Goal: Task Accomplishment & Management: Use online tool/utility

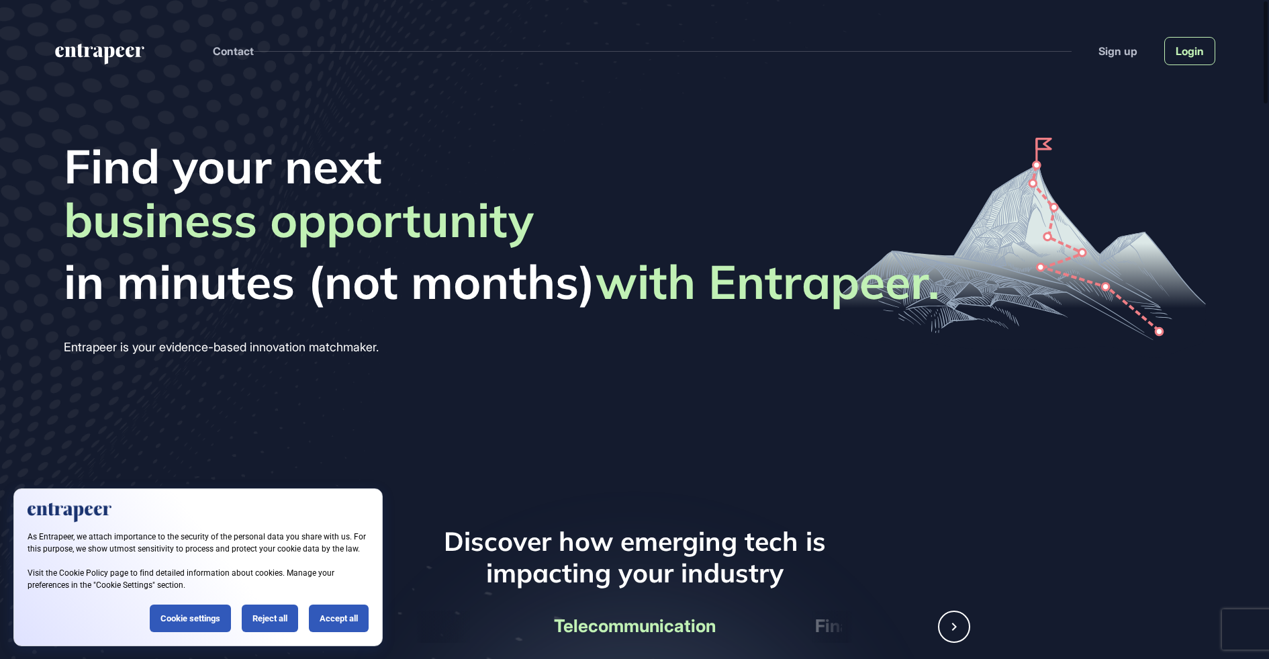
click at [1200, 48] on link "Login" at bounding box center [1189, 51] width 51 height 28
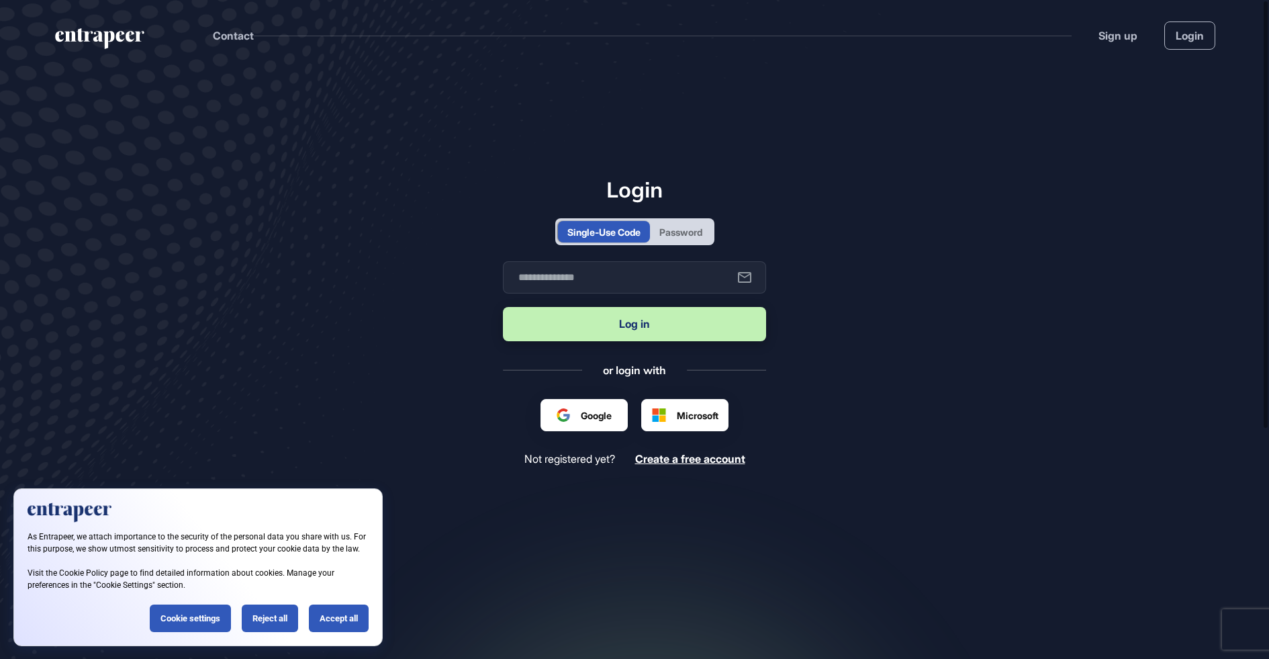
click at [659, 237] on div "Password" at bounding box center [681, 231] width 62 height 21
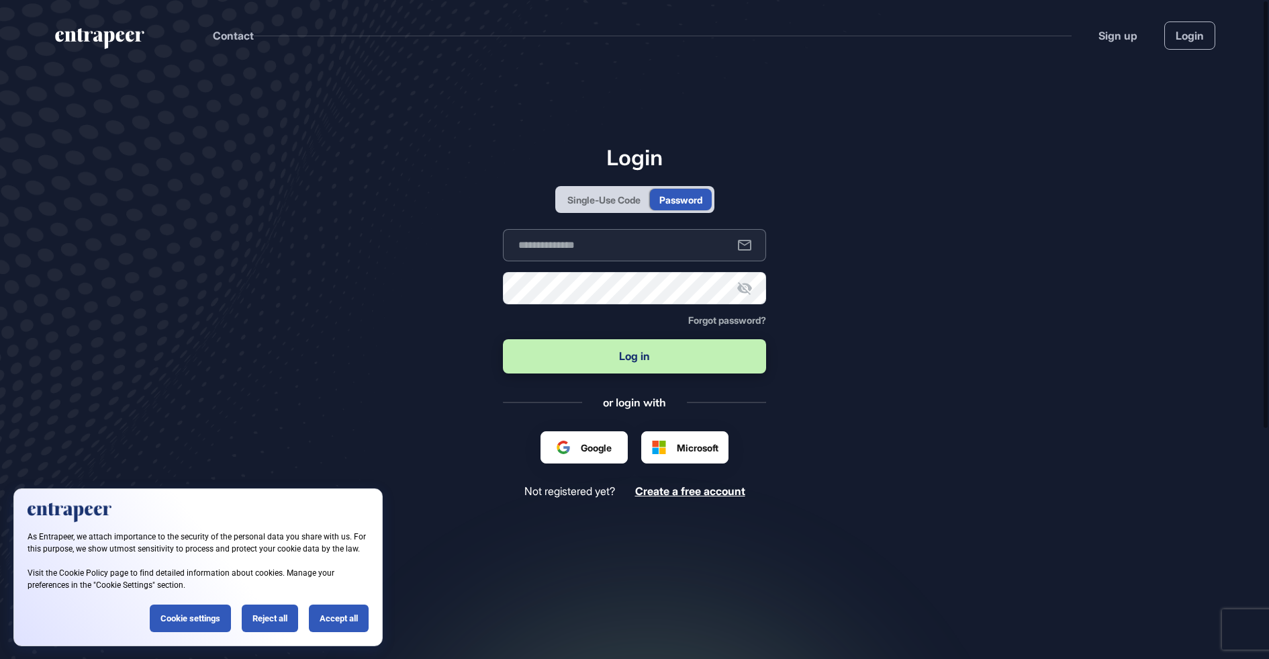
click at [620, 257] on input "text" at bounding box center [634, 245] width 263 height 32
type input "**********"
click at [603, 359] on button "Log in" at bounding box center [634, 356] width 263 height 34
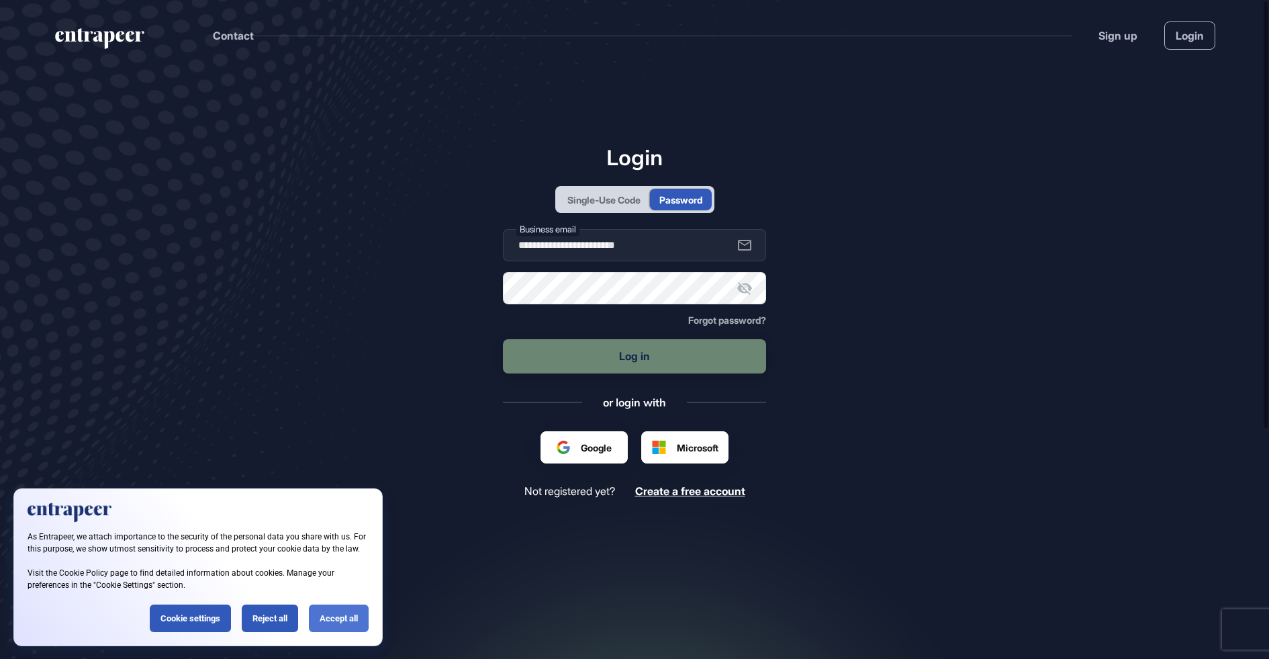
click at [320, 617] on div "Accept all" at bounding box center [339, 618] width 60 height 28
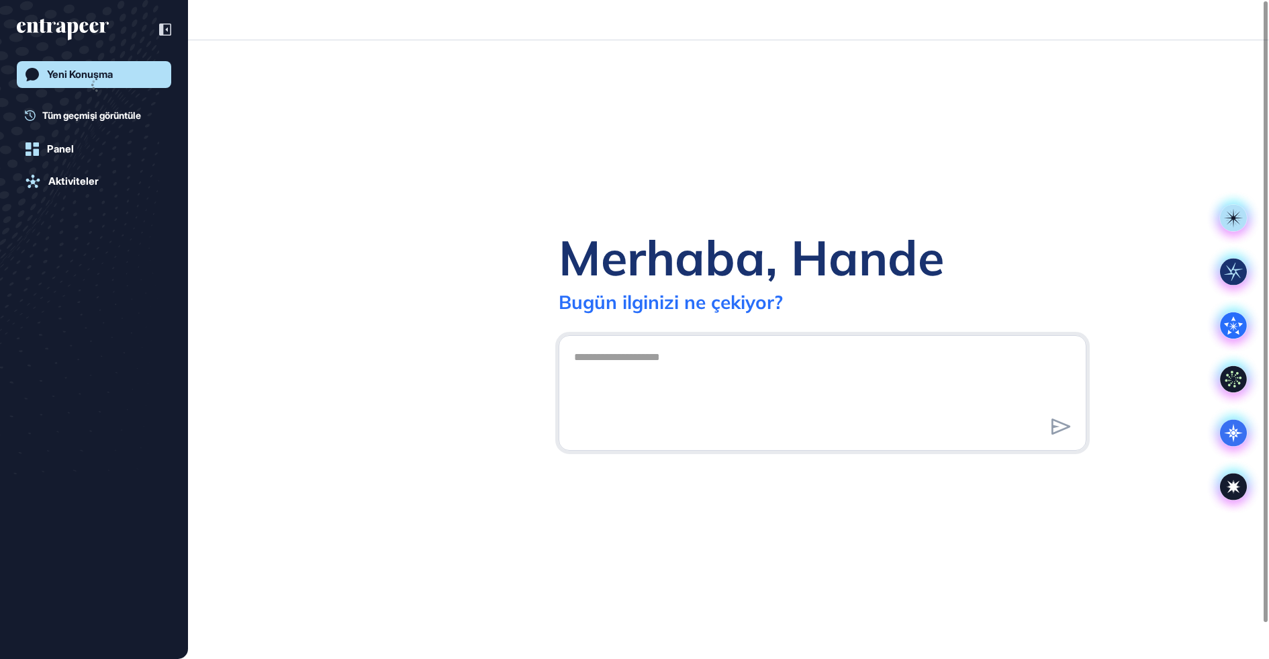
scroll to position [1, 1]
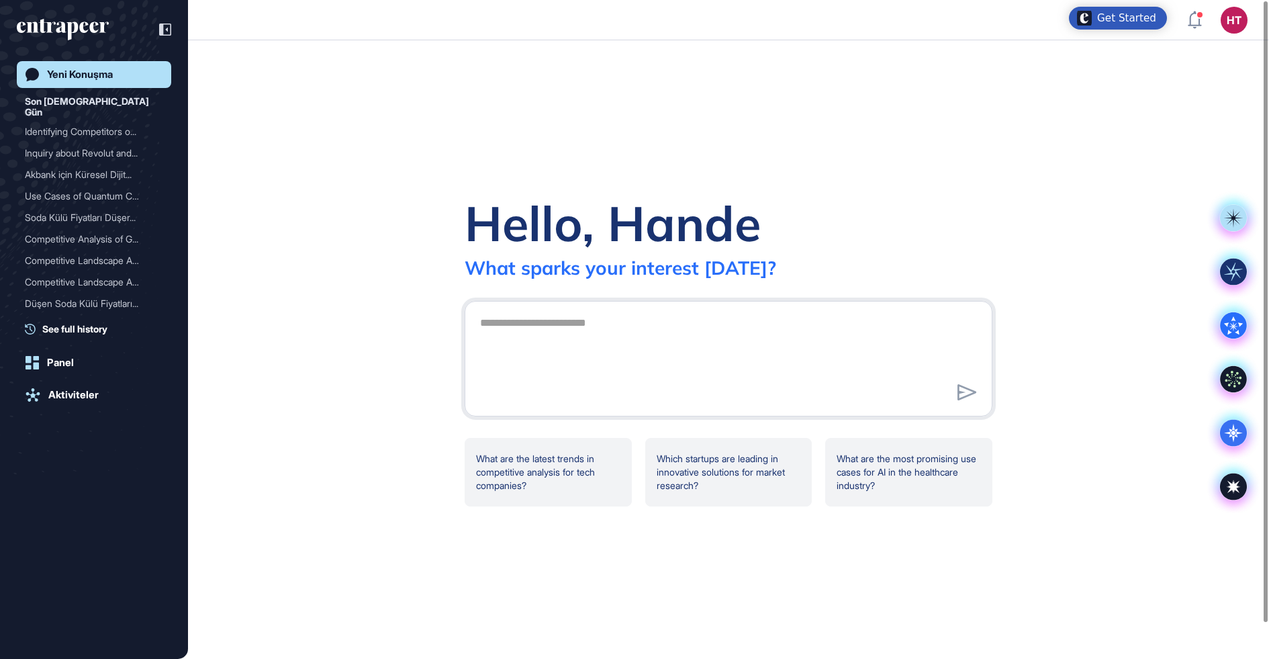
click at [981, 208] on div "Hello, Hande What sparks your interest [DATE]?" at bounding box center [729, 236] width 528 height 87
click at [1235, 443] on icon at bounding box center [1233, 432] width 27 height 27
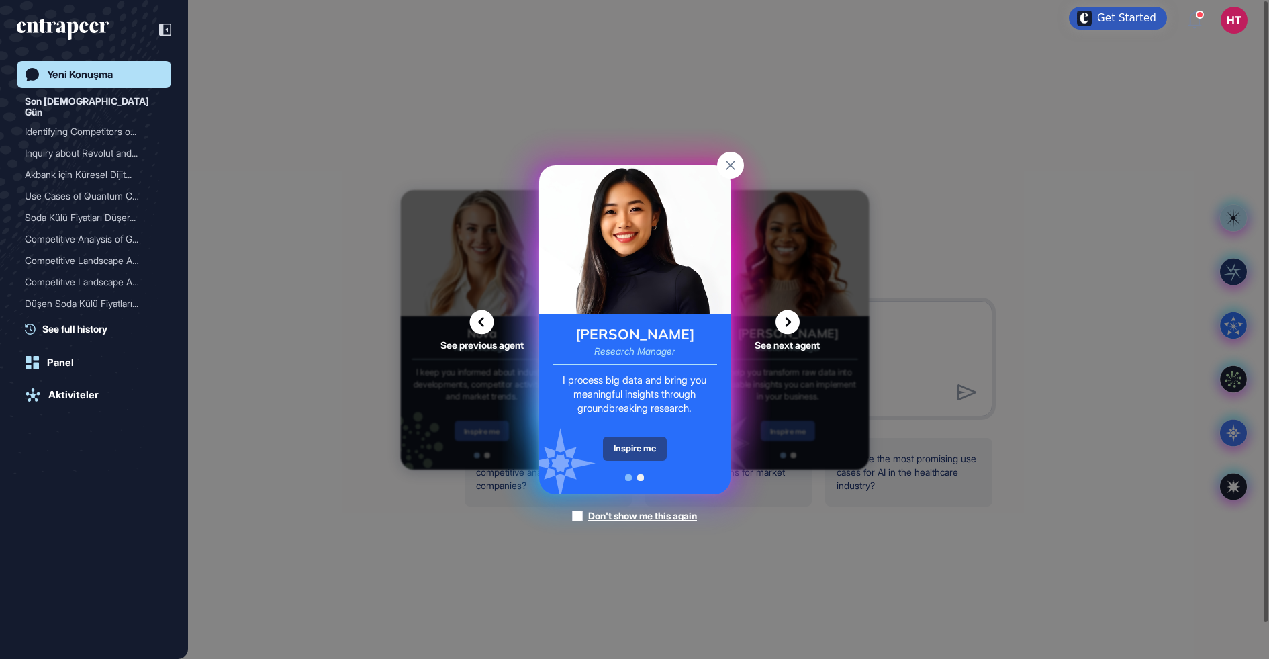
click at [609, 443] on div "Inspire me" at bounding box center [635, 448] width 64 height 24
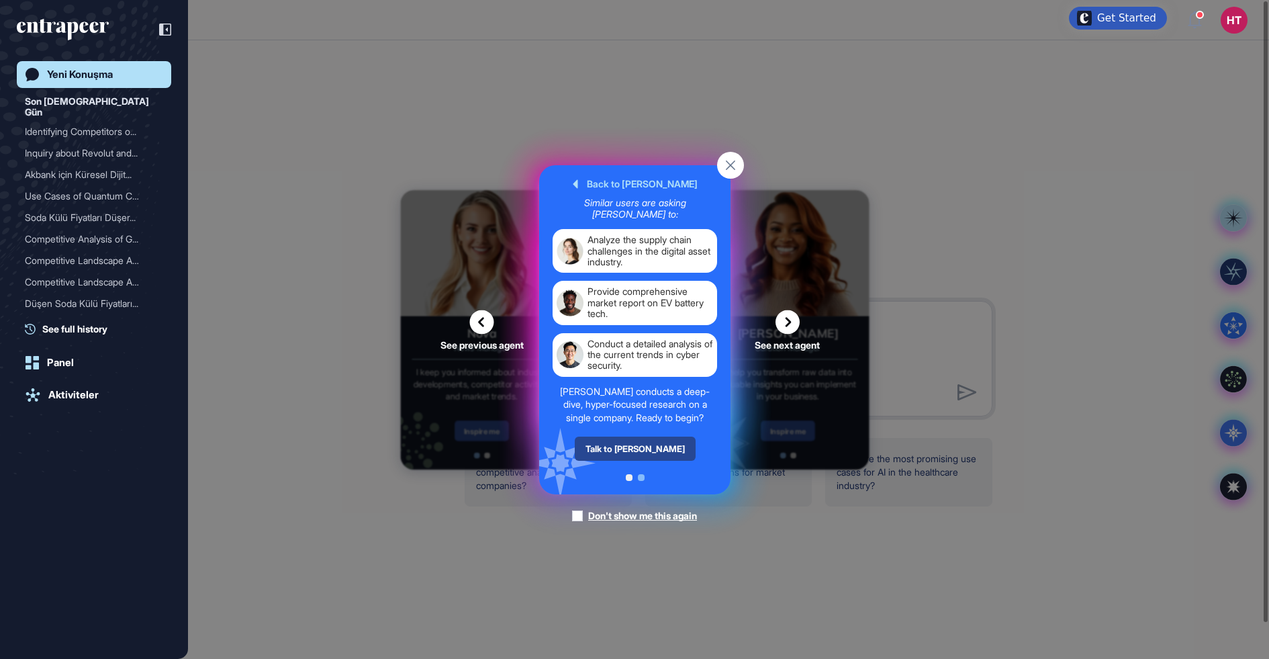
click at [630, 449] on div "Talk to [PERSON_NAME]" at bounding box center [634, 448] width 121 height 24
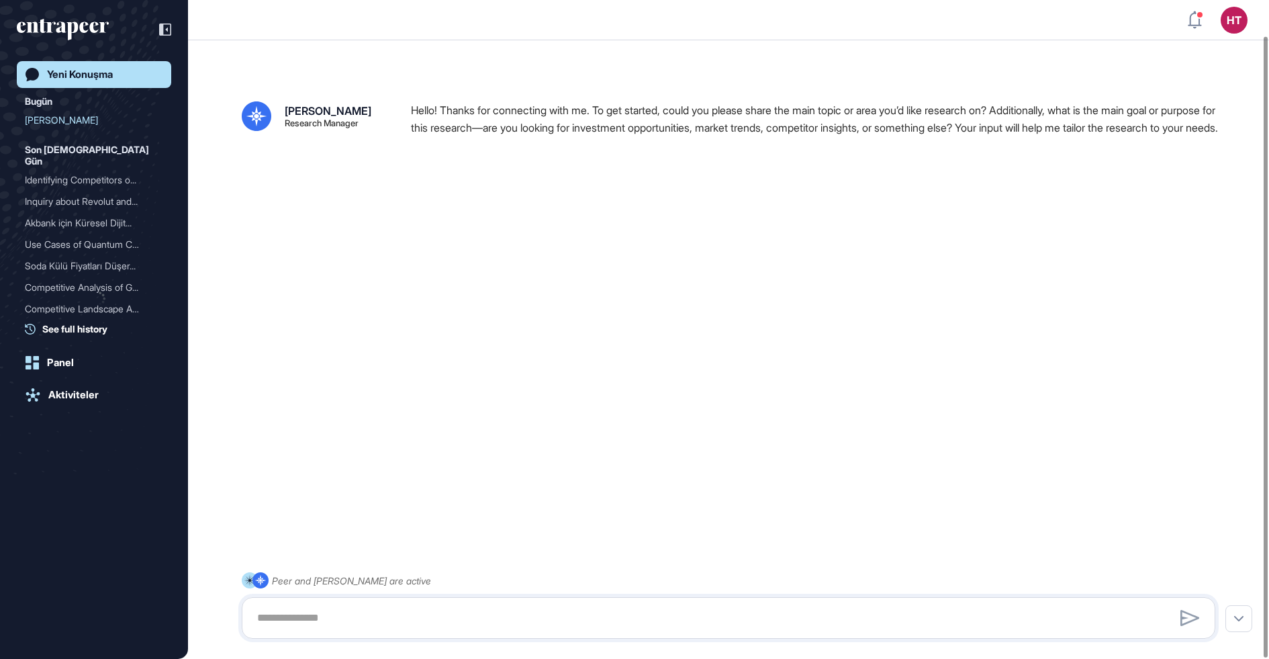
scroll to position [37, 0]
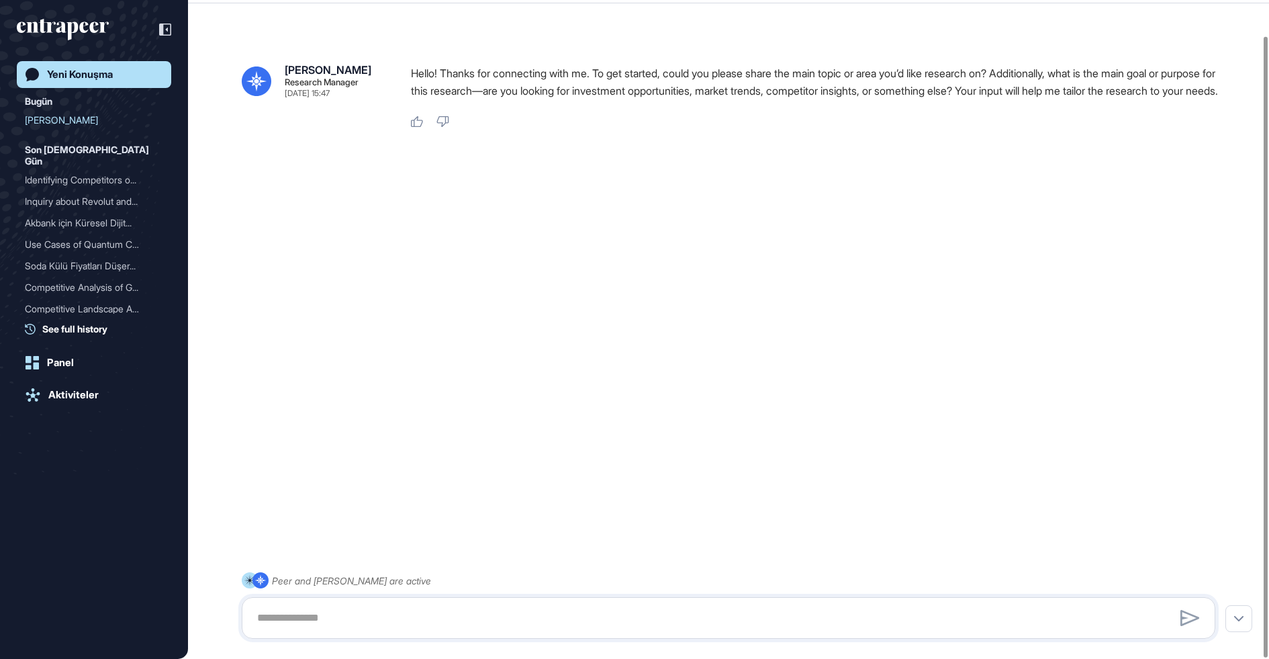
click at [505, 601] on div at bounding box center [728, 618] width 973 height 42
click at [491, 608] on textarea at bounding box center [728, 617] width 959 height 27
paste textarea "**********"
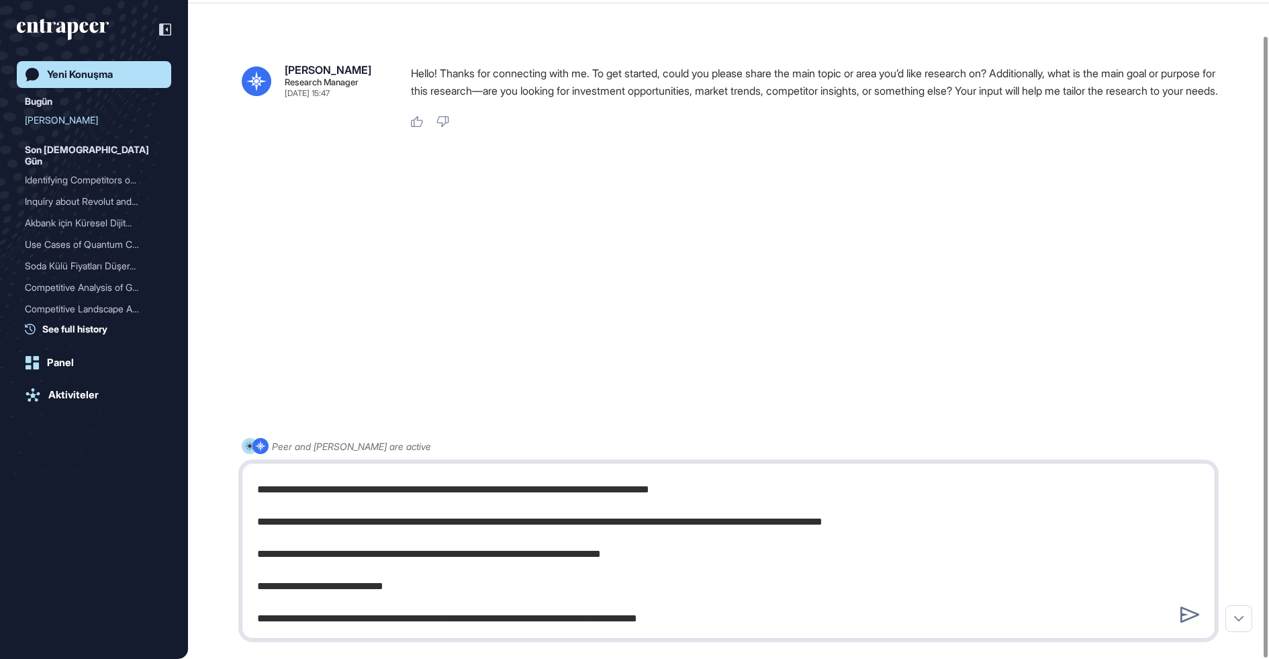
scroll to position [124, 0]
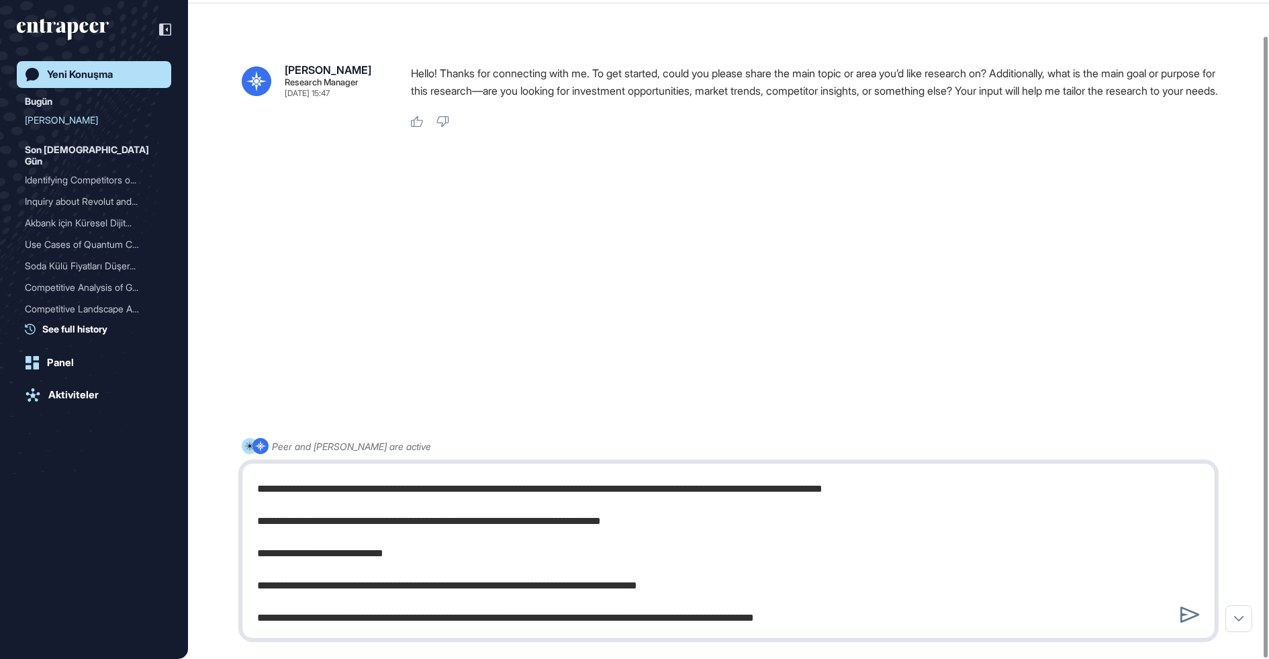
type textarea "**********"
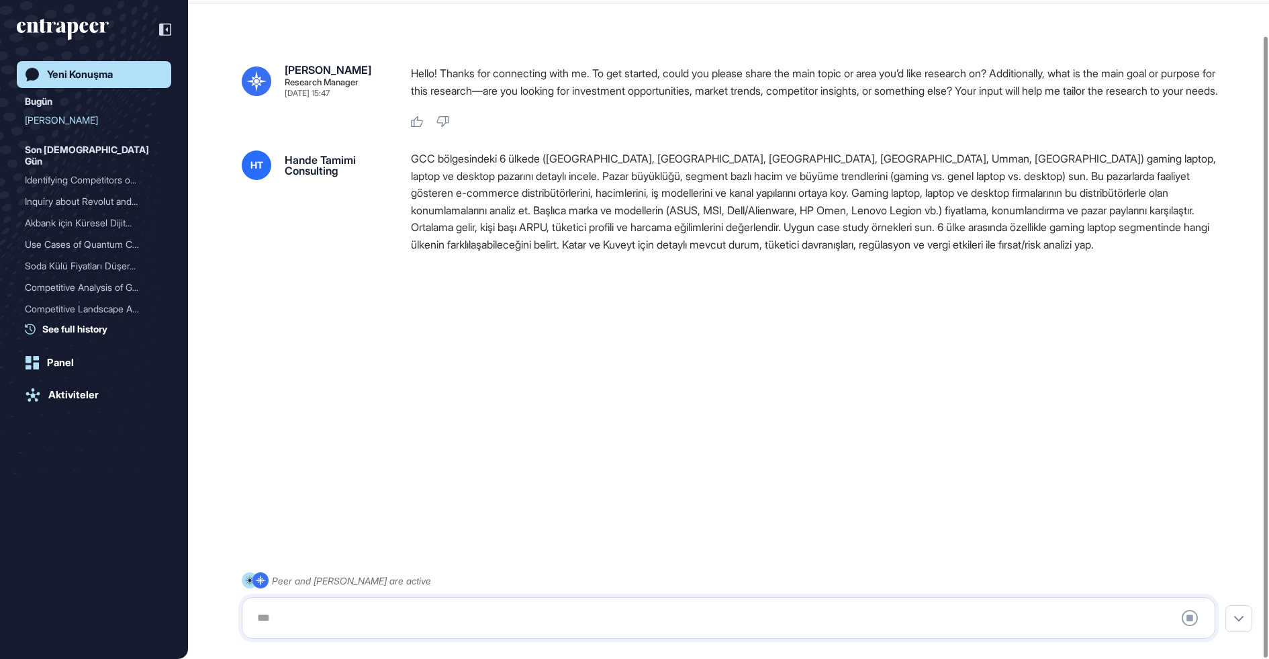
scroll to position [0, 0]
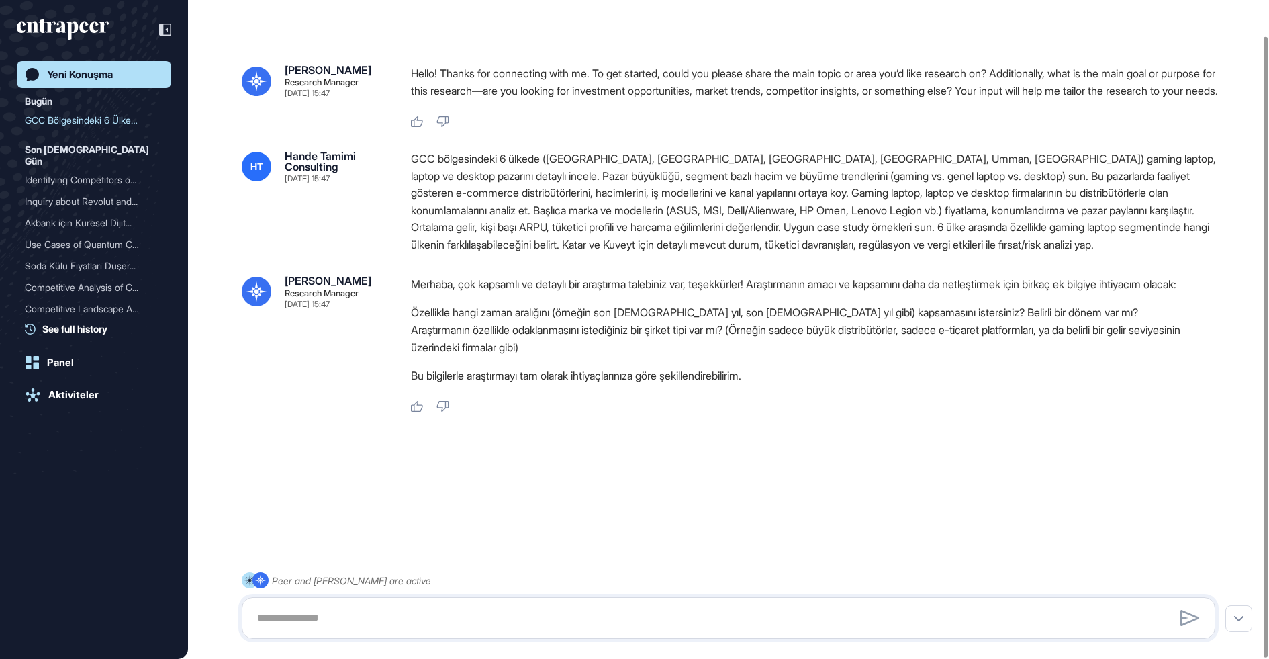
click at [415, 321] on li "Özellikle hangi zaman aralığını (örneğin son [DEMOGRAPHIC_DATA] yıl, son [DEMOG…" at bounding box center [818, 311] width 815 height 17
click at [470, 321] on li "Özellikle hangi zaman aralığını (örneğin son [DEMOGRAPHIC_DATA] yıl, son [DEMOG…" at bounding box center [818, 311] width 815 height 17
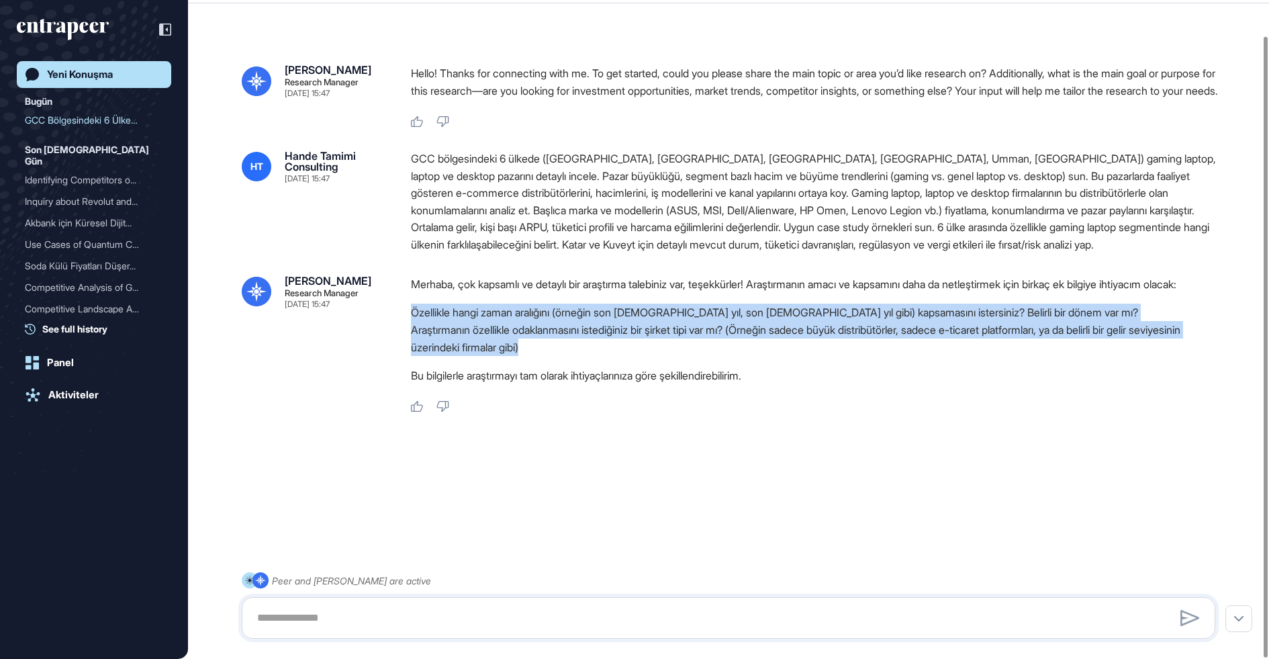
drag, startPoint x: 624, startPoint y: 383, endPoint x: 405, endPoint y: 344, distance: 223.0
click at [405, 344] on div "[PERSON_NAME] Research Manager [DATE] 15:47 Merhaba, çok kapsamlı ve detaylı bi…" at bounding box center [728, 344] width 973 height 138
copy ol "Özellikle hangi zaman aralığını (örneğin son [DEMOGRAPHIC_DATA] yıl, son [DEMOG…"
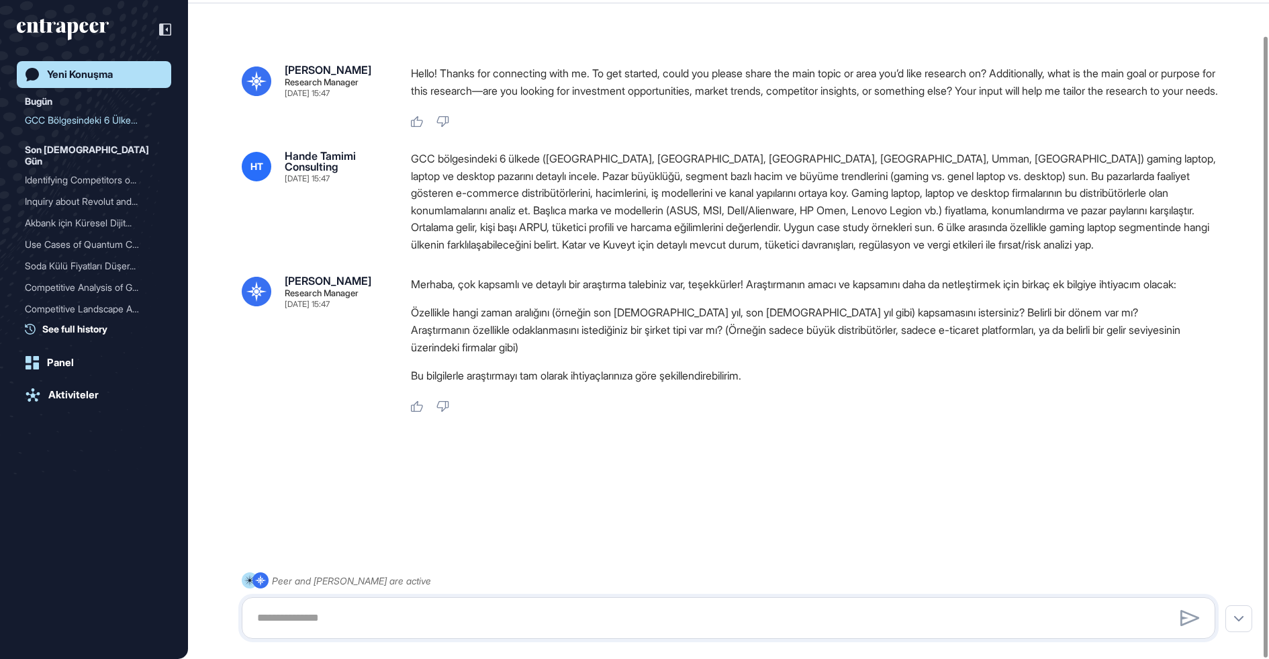
click at [461, 601] on div at bounding box center [728, 618] width 973 height 42
click at [450, 618] on textarea at bounding box center [728, 617] width 959 height 27
paste textarea "**********"
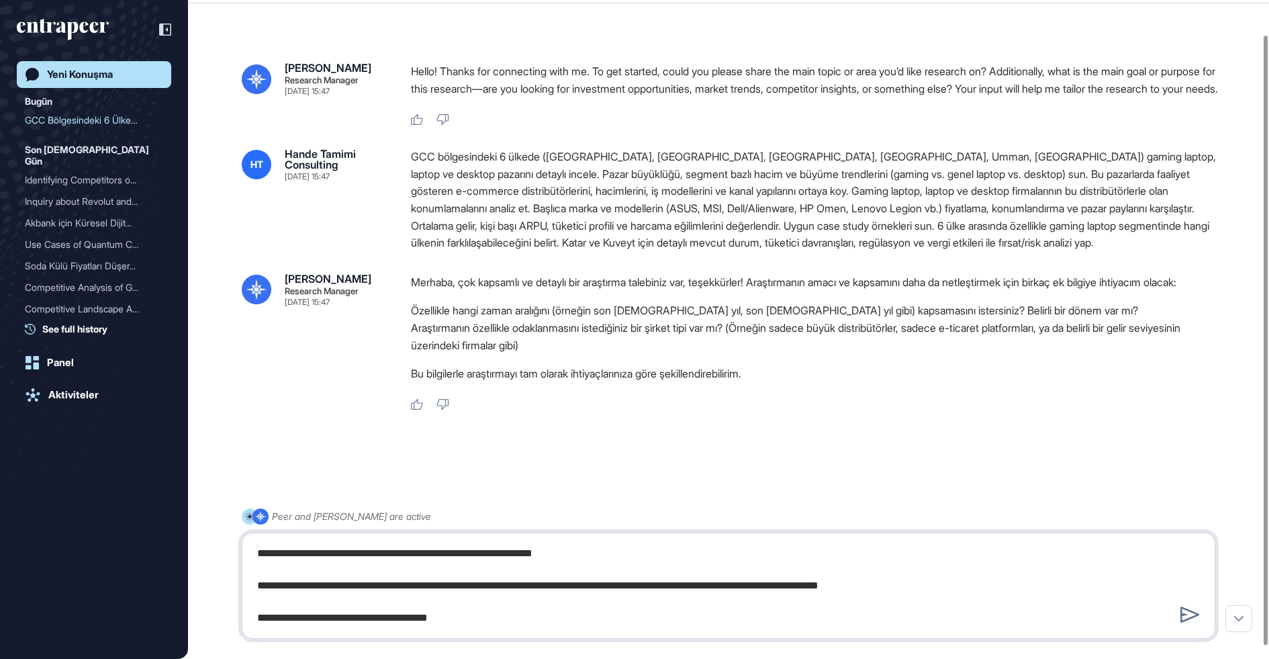
click at [491, 613] on textarea "**********" at bounding box center [728, 585] width 959 height 91
drag, startPoint x: 612, startPoint y: 544, endPoint x: 479, endPoint y: 547, distance: 133.6
click at [479, 547] on textarea "**********" at bounding box center [728, 585] width 959 height 91
drag, startPoint x: 470, startPoint y: 555, endPoint x: 661, endPoint y: 557, distance: 191.4
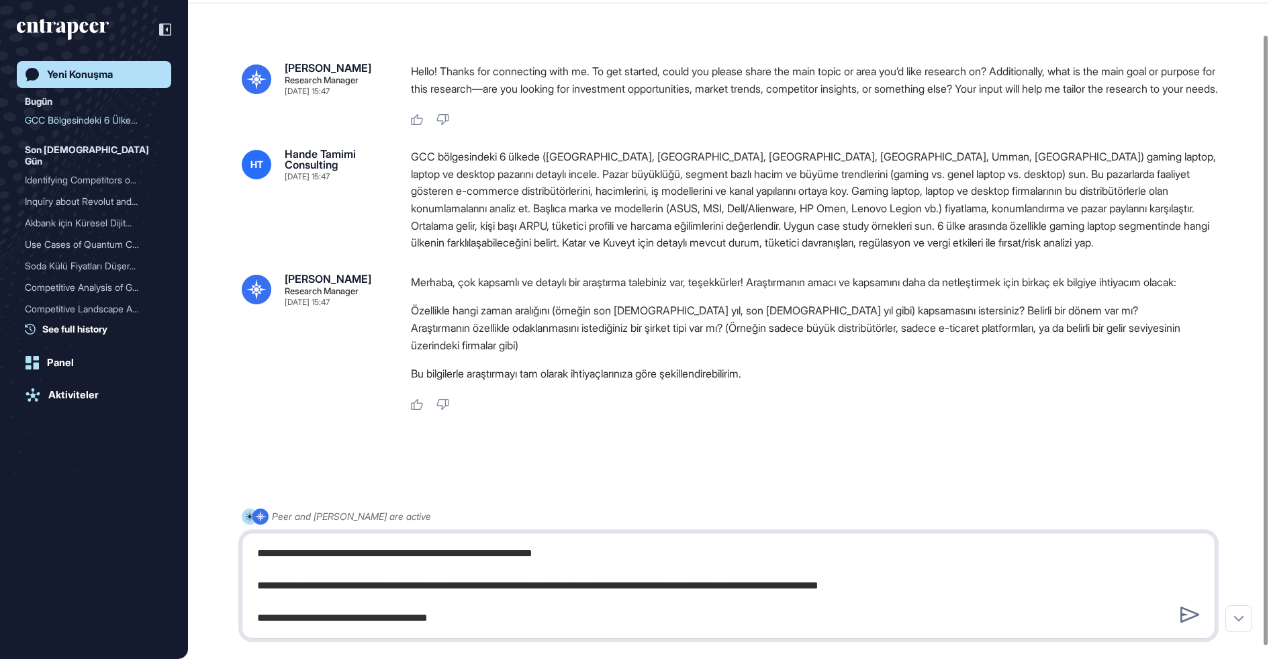
click at [662, 557] on textarea "**********" at bounding box center [728, 585] width 959 height 91
drag, startPoint x: 491, startPoint y: 627, endPoint x: 199, endPoint y: 604, distance: 293.0
click at [242, 604] on div "**********" at bounding box center [728, 573] width 973 height 131
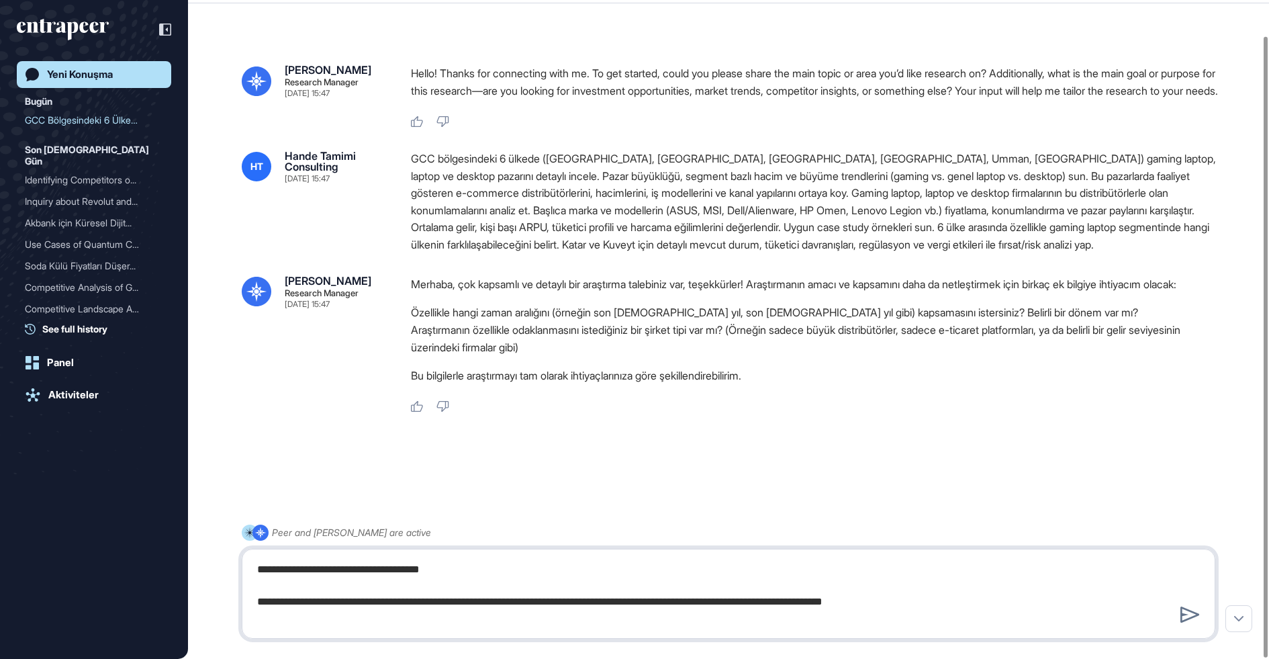
type textarea "**********"
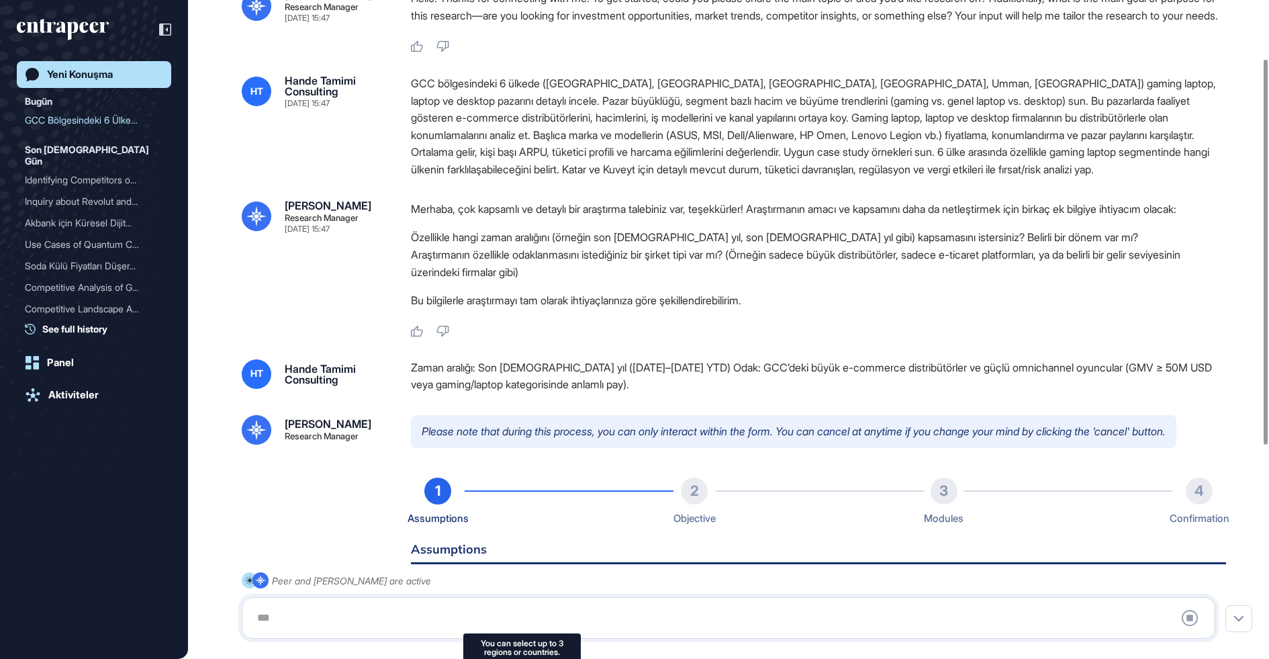
scroll to position [2, 0]
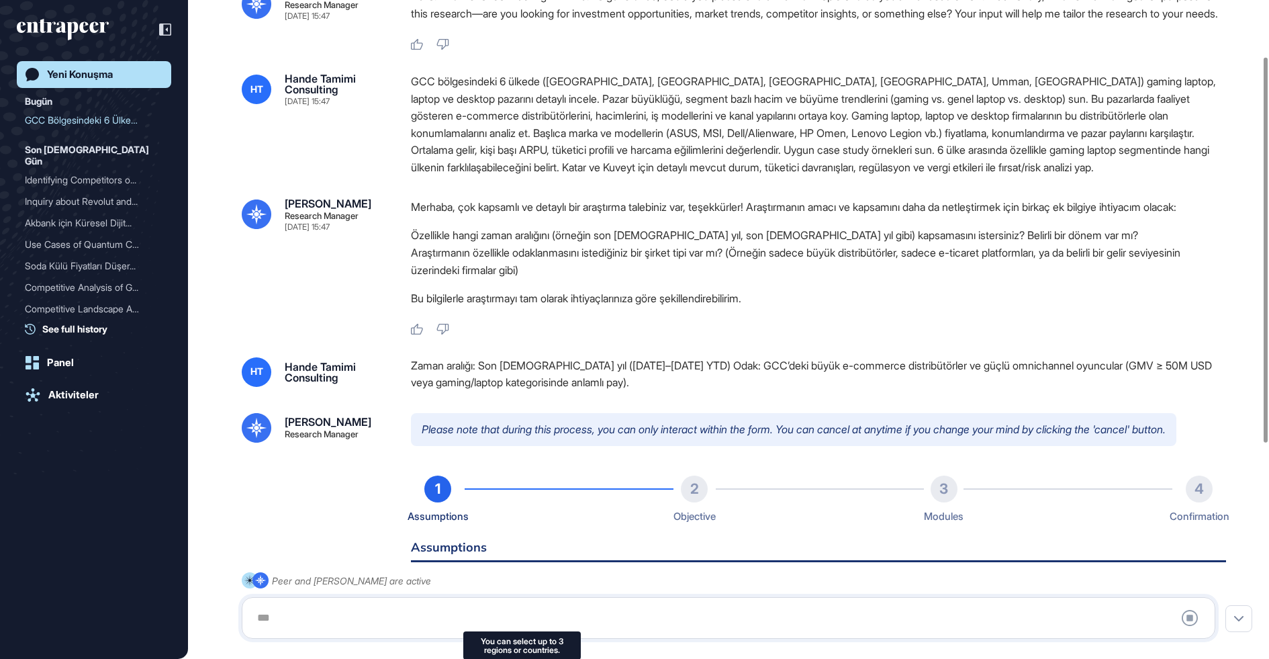
type input "******"
type input "*"
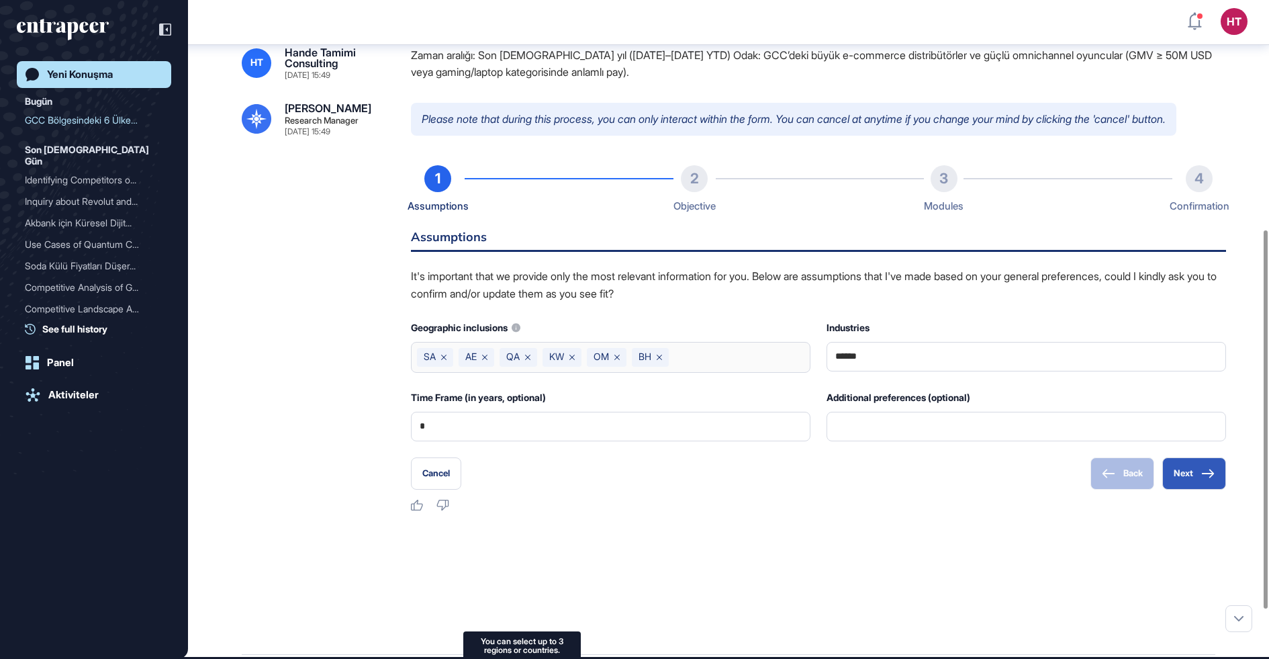
scroll to position [381, 0]
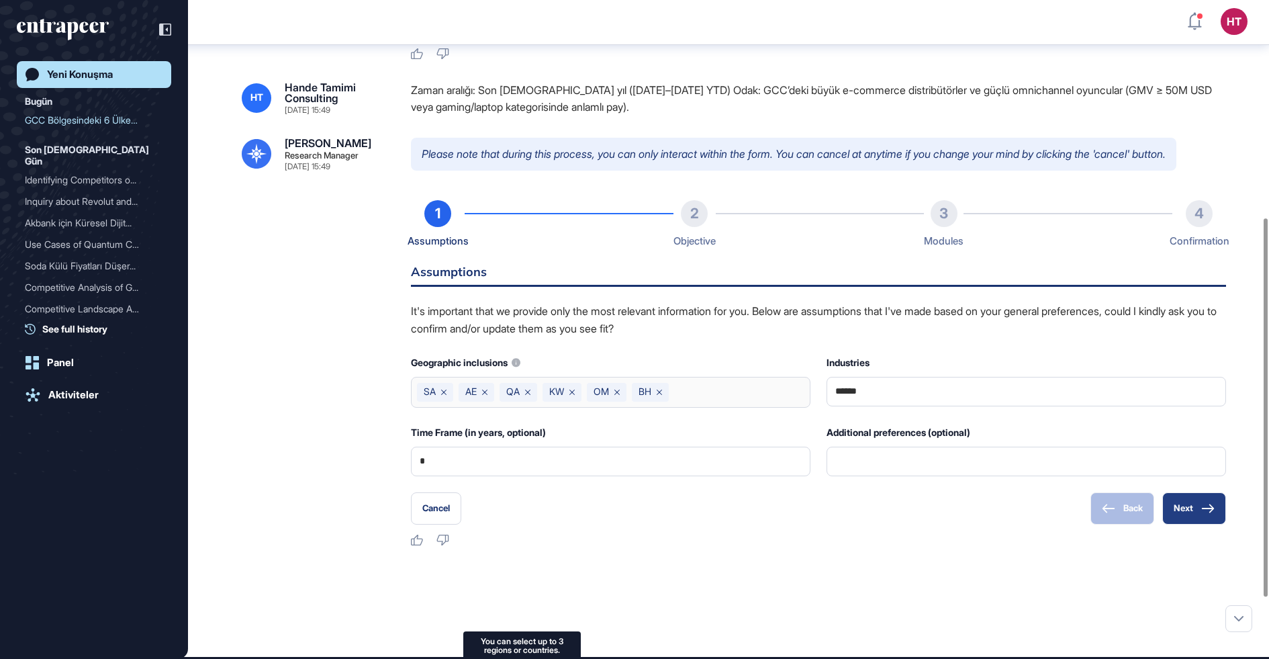
click at [1181, 524] on button "Next" at bounding box center [1194, 508] width 64 height 32
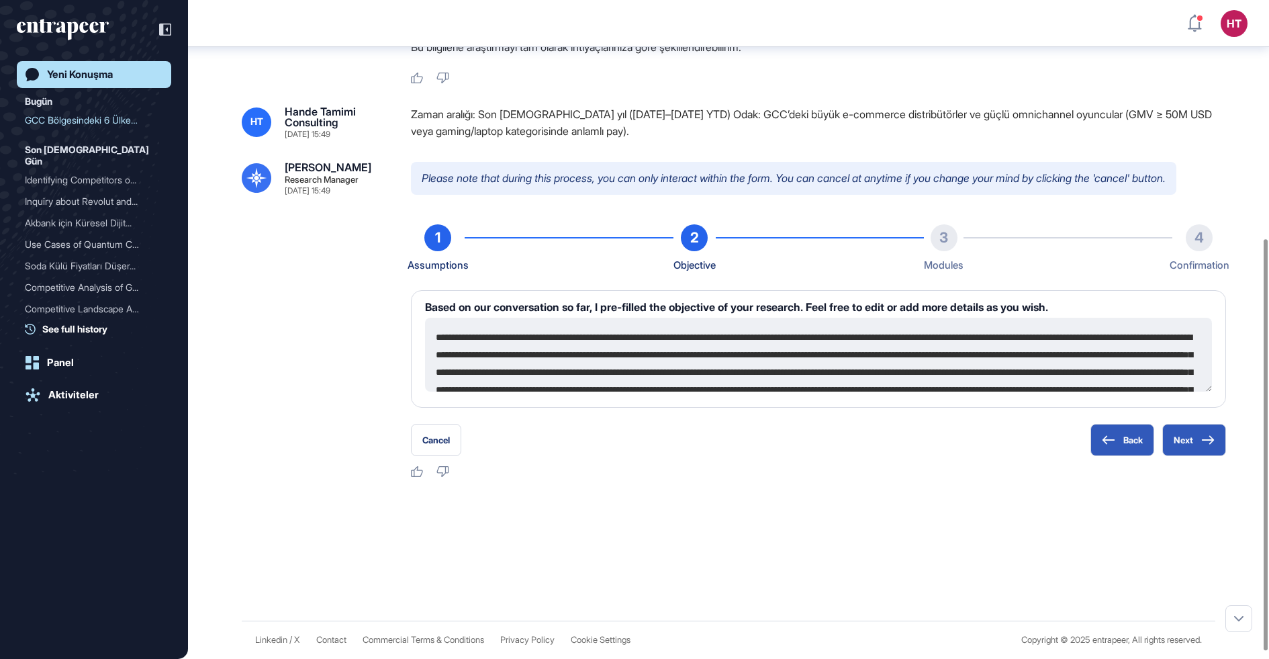
click at [630, 354] on textarea at bounding box center [818, 355] width 787 height 74
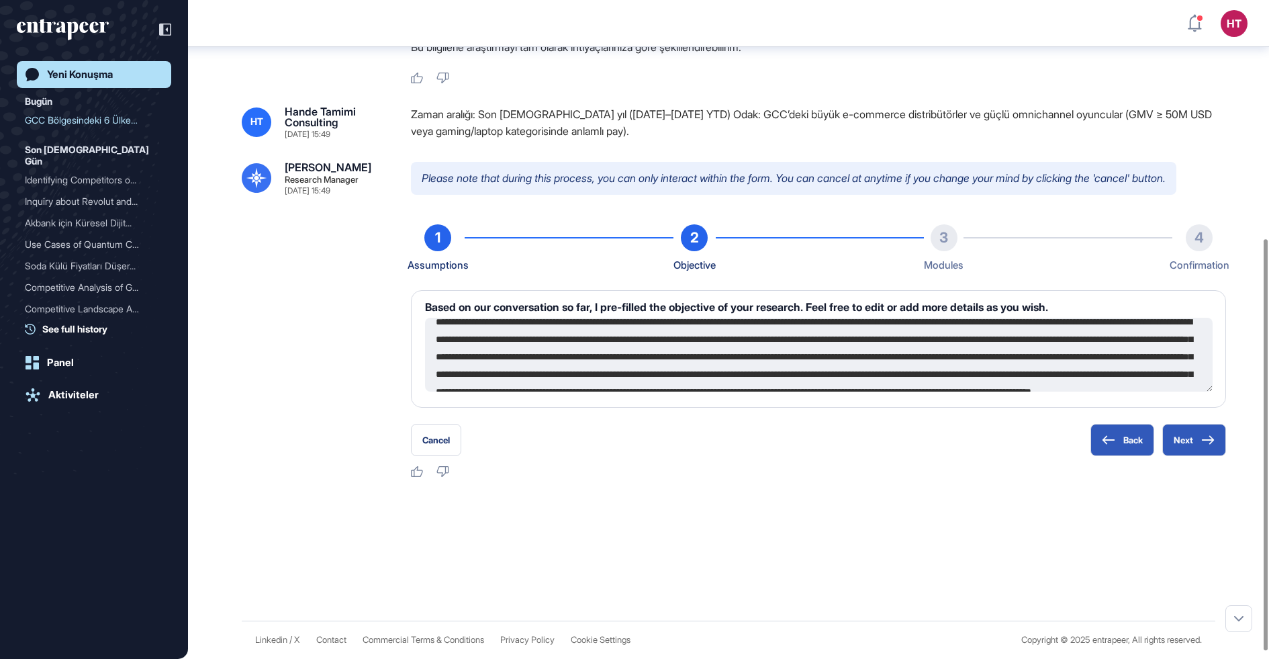
scroll to position [21, 0]
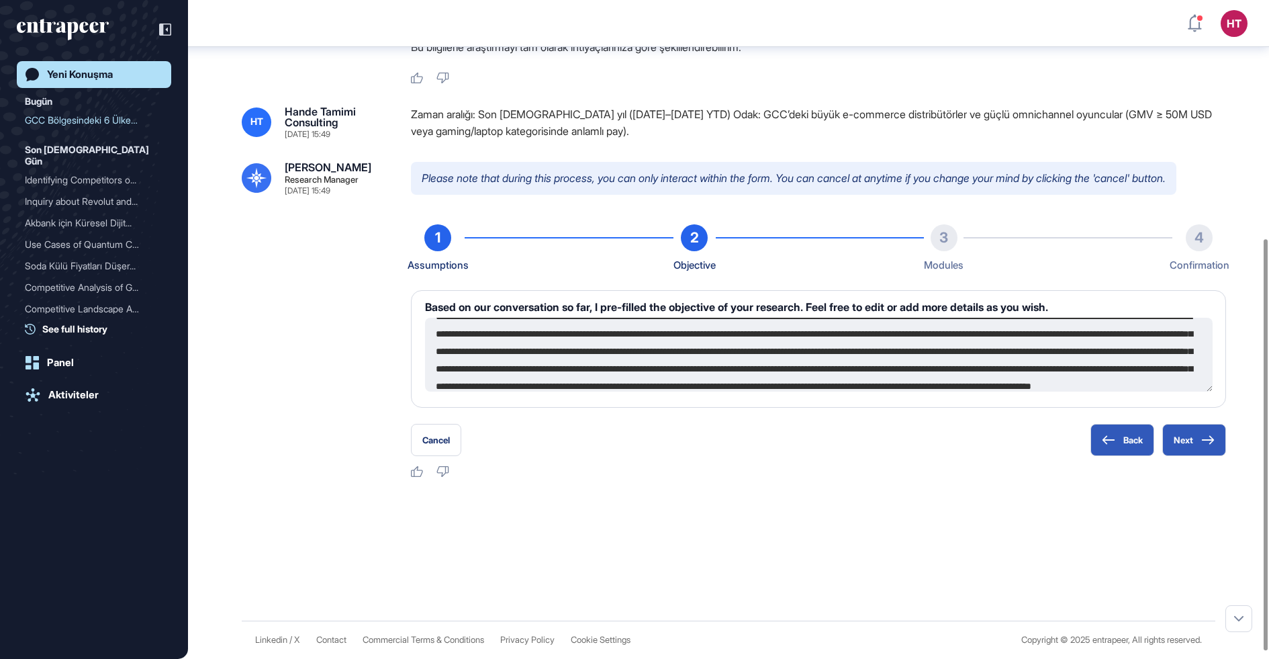
drag, startPoint x: 577, startPoint y: 360, endPoint x: 863, endPoint y: 364, distance: 286.0
click at [863, 364] on textarea at bounding box center [819, 355] width 788 height 74
click at [955, 363] on textarea "**********" at bounding box center [819, 355] width 788 height 74
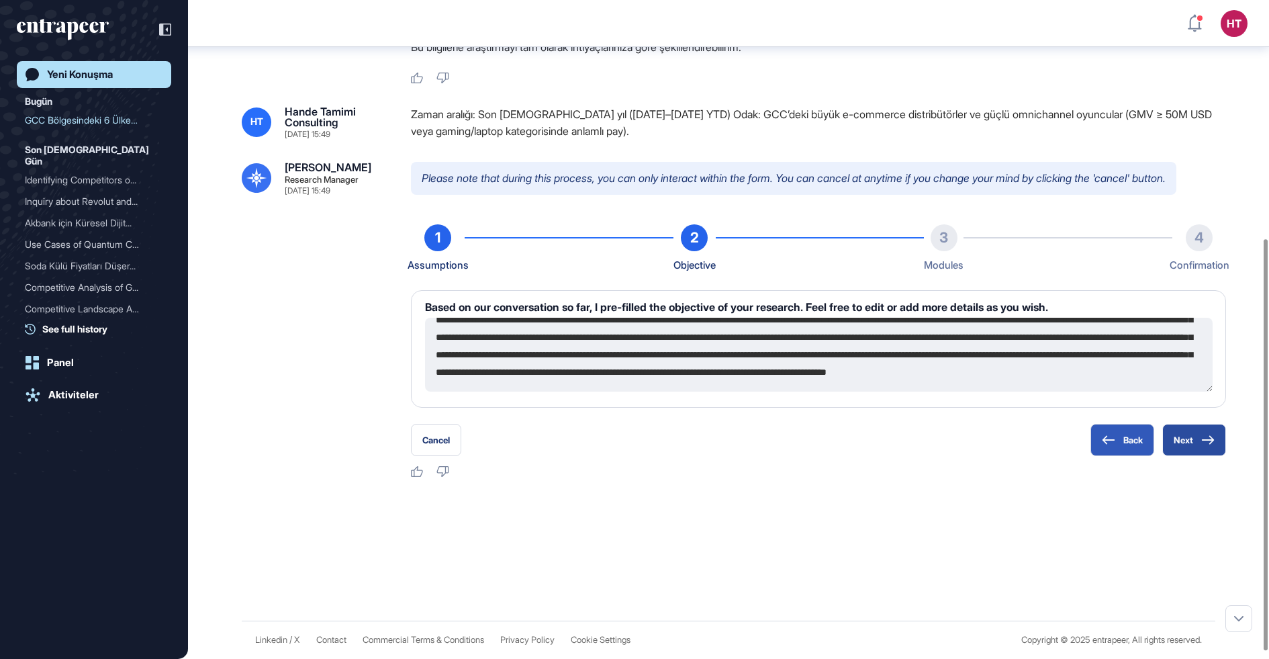
type textarea "**********"
click at [1203, 444] on icon at bounding box center [1207, 439] width 13 height 9
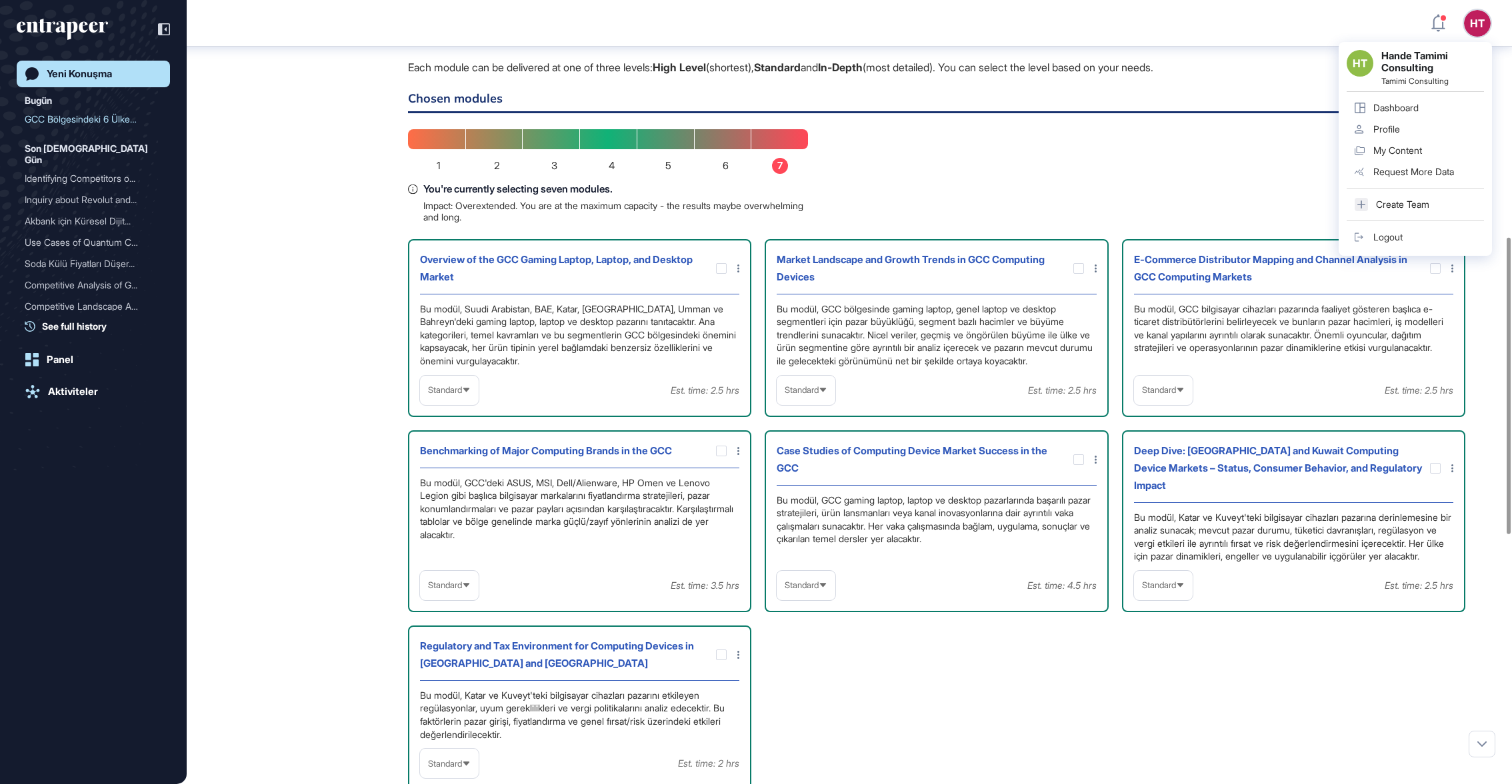
scroll to position [668, 0]
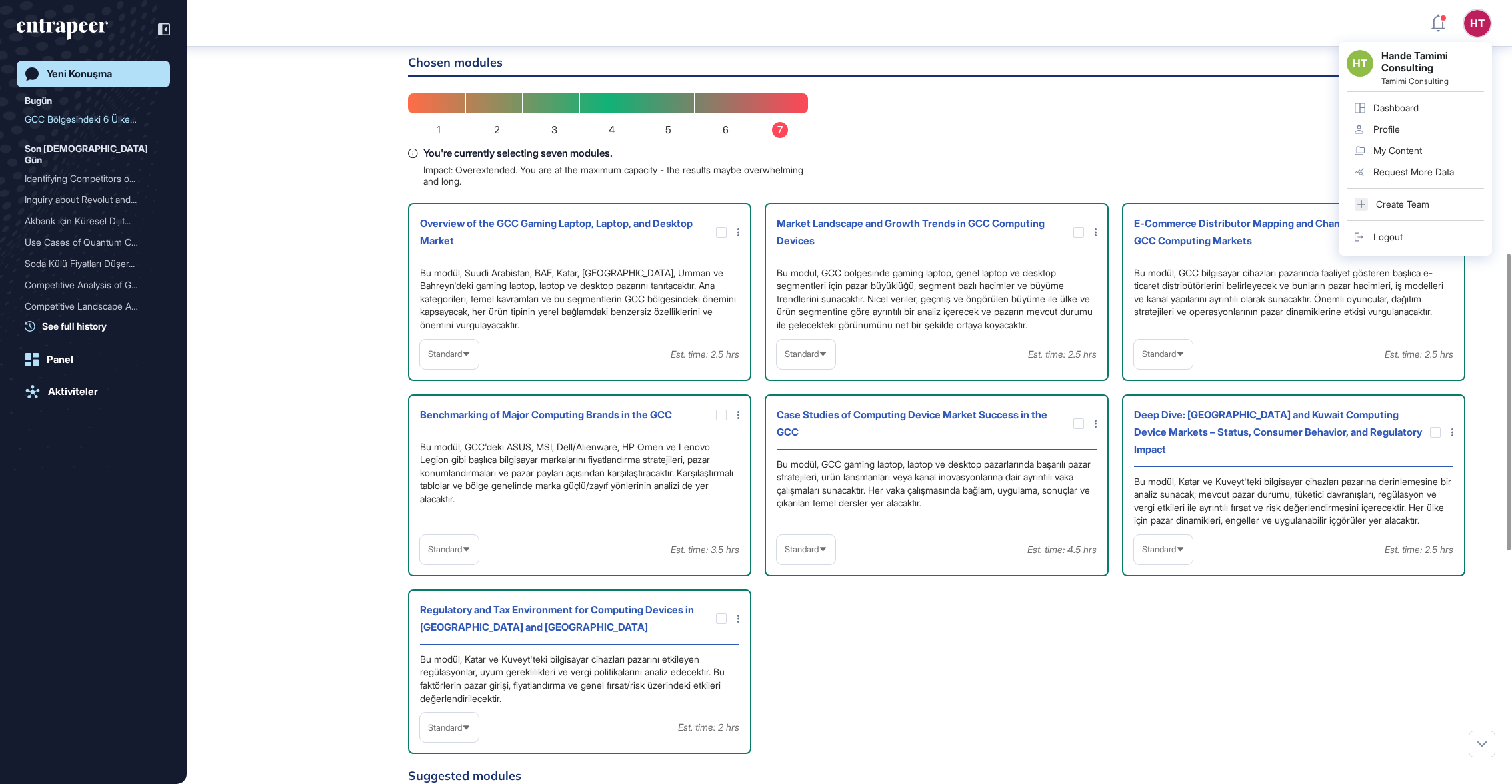
click at [1051, 639] on div "Overview of the GCC Gaming Laptop, Laptop, and Desktop Market Bu modül, [GEOGRA…" at bounding box center [938, 479] width 1061 height 552
click at [1259, 42] on div "HT [PERSON_NAME] Consulting Tamimi Consulting Dashboard Profile My Content Requ…" at bounding box center [1415, 149] width 153 height 214
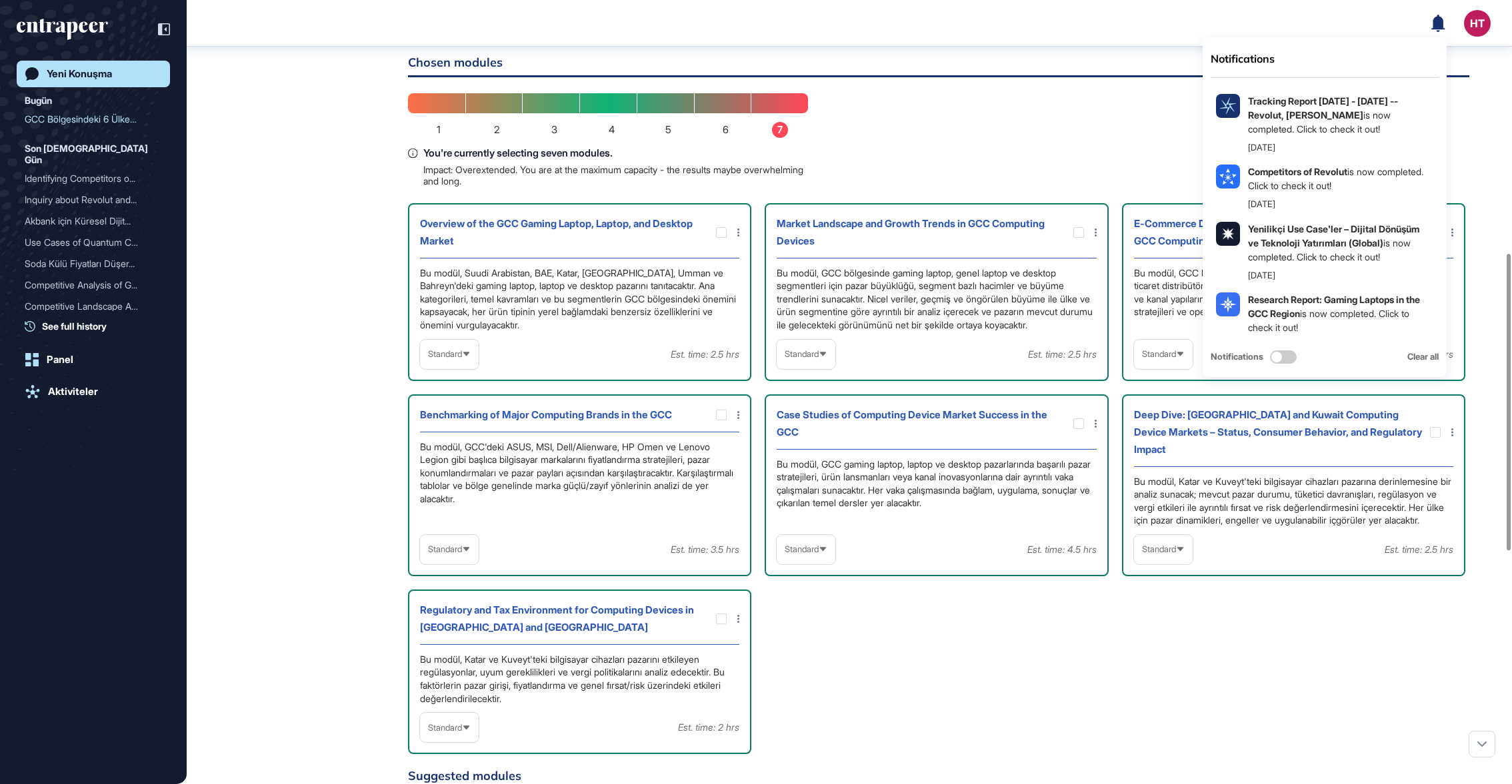
click at [1141, 125] on div "Here are a few modules that I've pre-selected for you based on your objectives.…" at bounding box center [938, 544] width 1061 height 1207
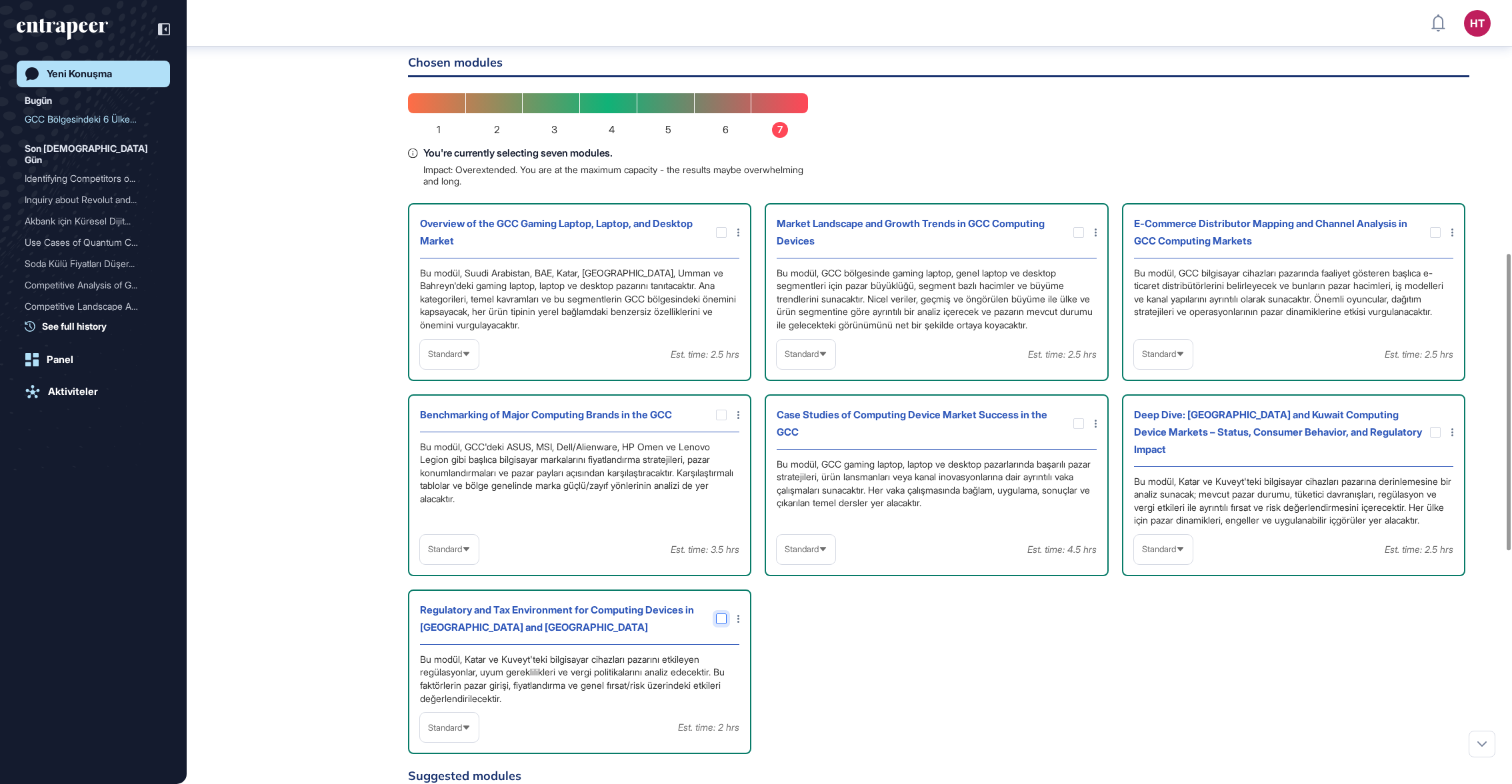
click at [0, 0] on icon at bounding box center [0, 0] width 0 height 0
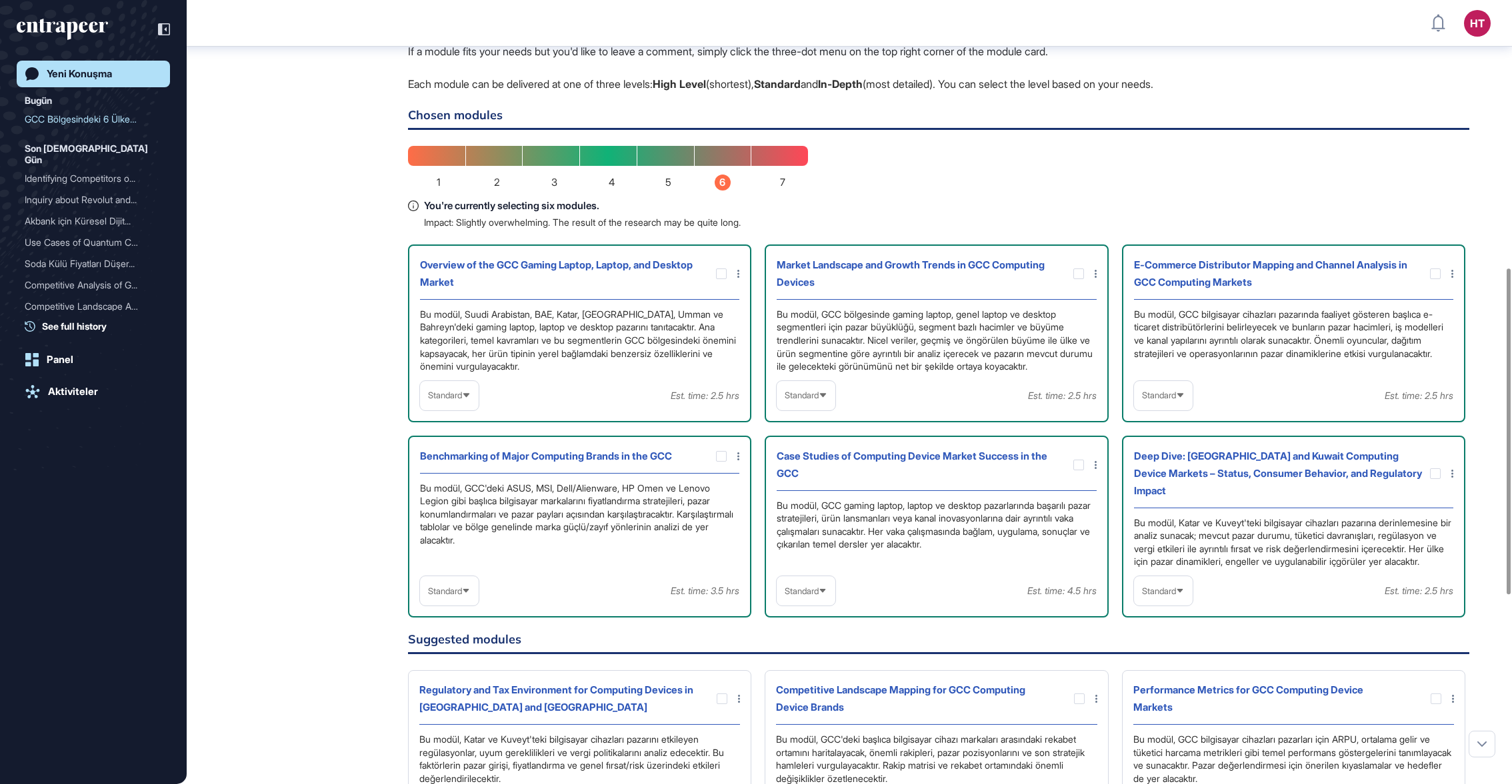
scroll to position [605, 0]
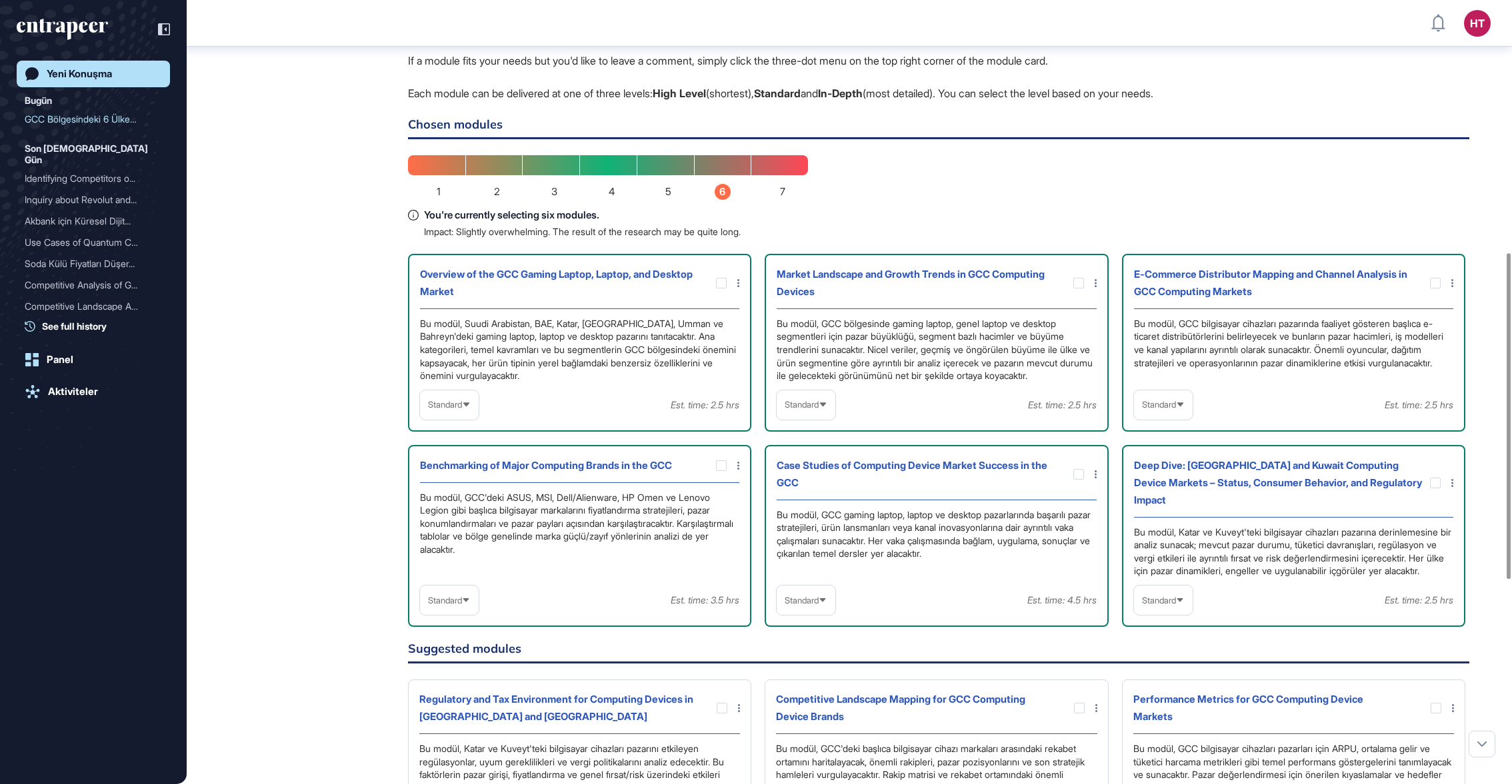
click at [811, 409] on span "Standard" at bounding box center [801, 405] width 34 height 10
click at [809, 490] on li "In-depth" at bounding box center [805, 490] width 51 height 27
click at [1170, 402] on span "Standard" at bounding box center [1159, 405] width 34 height 10
click at [1168, 487] on li "In-depth" at bounding box center [1163, 490] width 51 height 27
click at [1175, 595] on span "Standard" at bounding box center [1159, 600] width 34 height 10
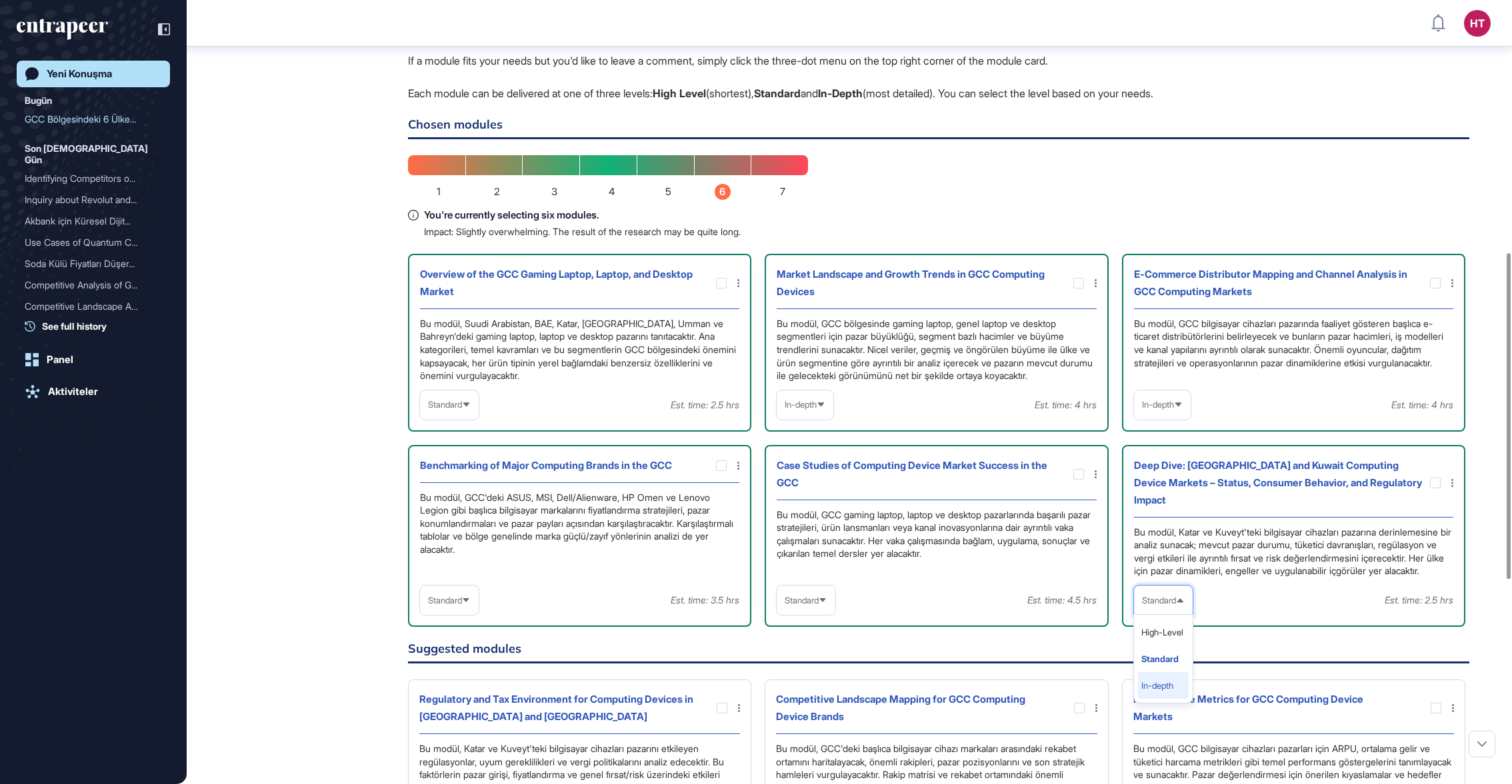
click at [1159, 653] on li "In-depth" at bounding box center [1163, 685] width 51 height 27
click at [240, 493] on div "[PERSON_NAME] Research Manager [DATE] 15:49 Please note that during this proces…" at bounding box center [849, 482] width 1218 height 1216
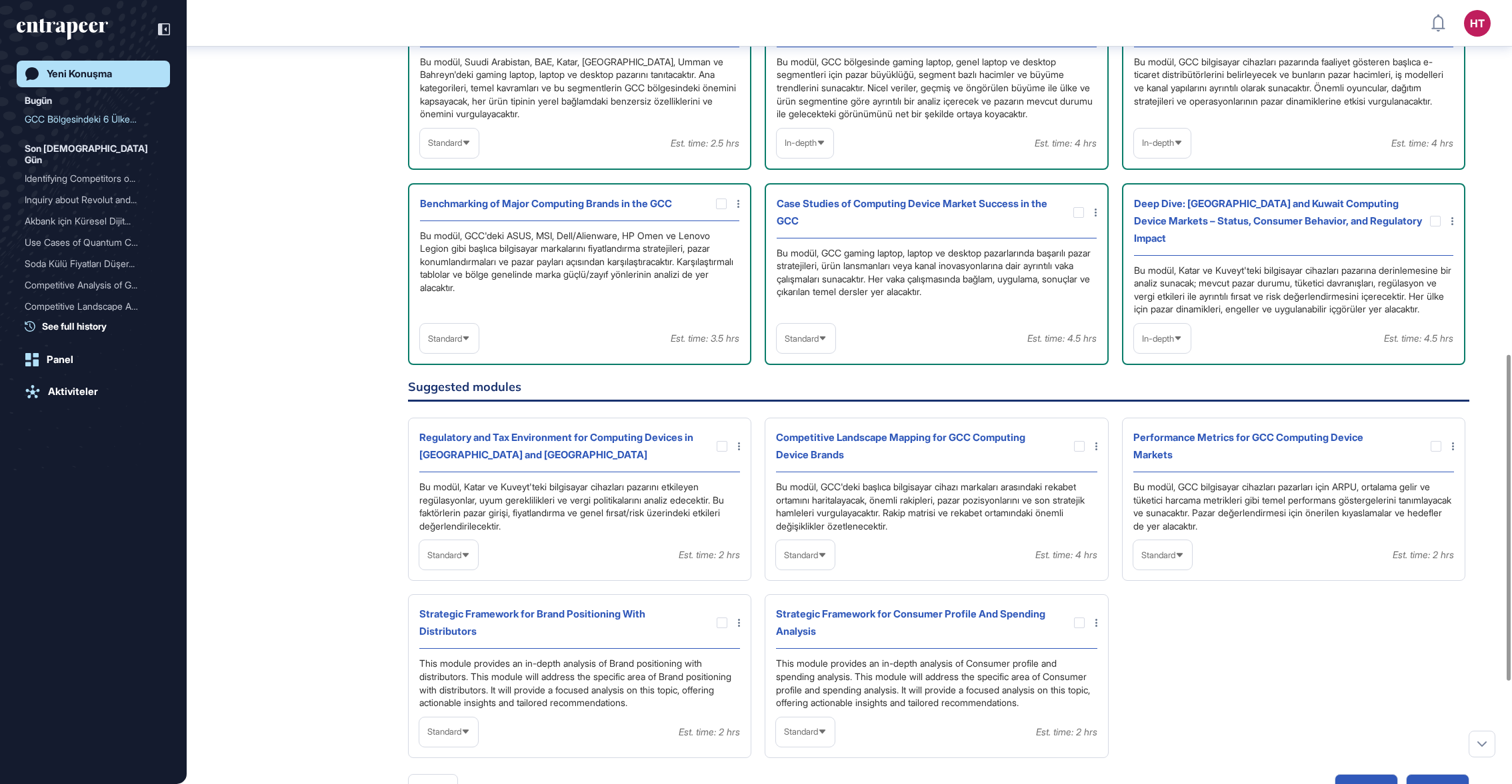
scroll to position [849, 0]
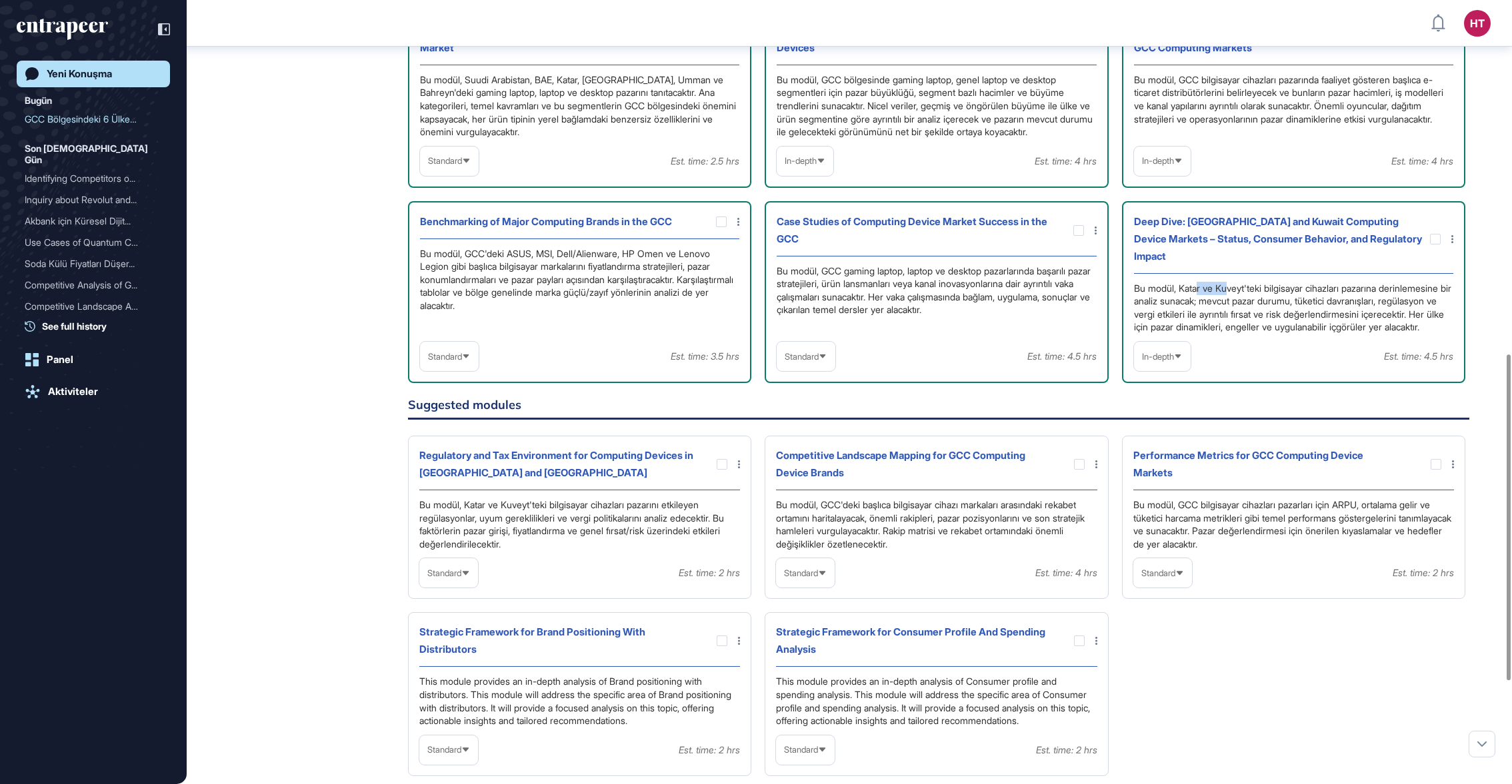
drag, startPoint x: 1232, startPoint y: 264, endPoint x: 1201, endPoint y: 265, distance: 31.0
click at [1201, 282] on div "Bu modül, Katar ve Kuveyt'teki bilgisayar cihazları pazarına derinlemesine bir …" at bounding box center [1294, 308] width 320 height 52
click at [1259, 307] on div "Bu modül, Katar ve Kuveyt'teki bilgisayar cihazları pazarına derinlemesine bir …" at bounding box center [1294, 308] width 320 height 52
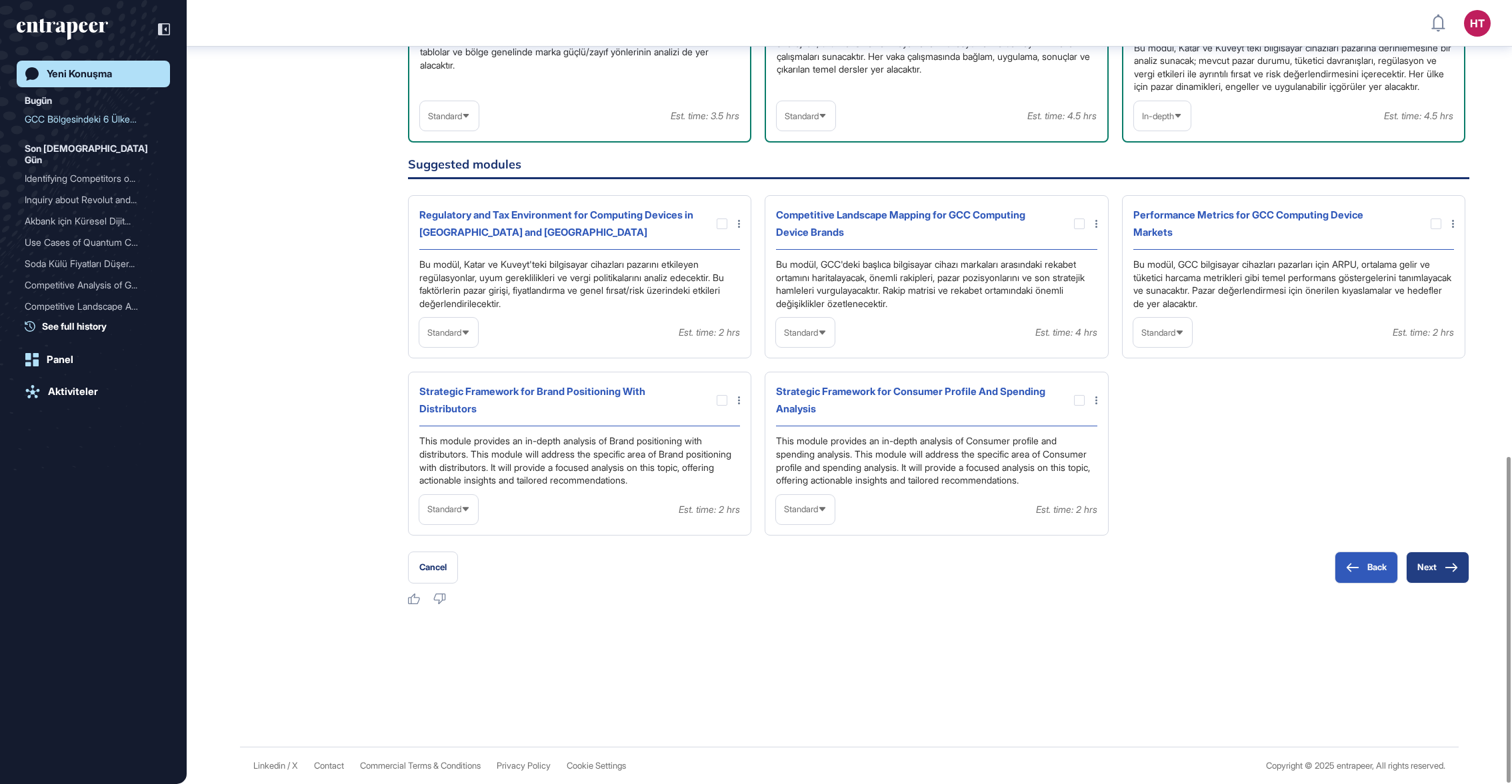
click at [1259, 559] on button "Next" at bounding box center [1438, 568] width 64 height 32
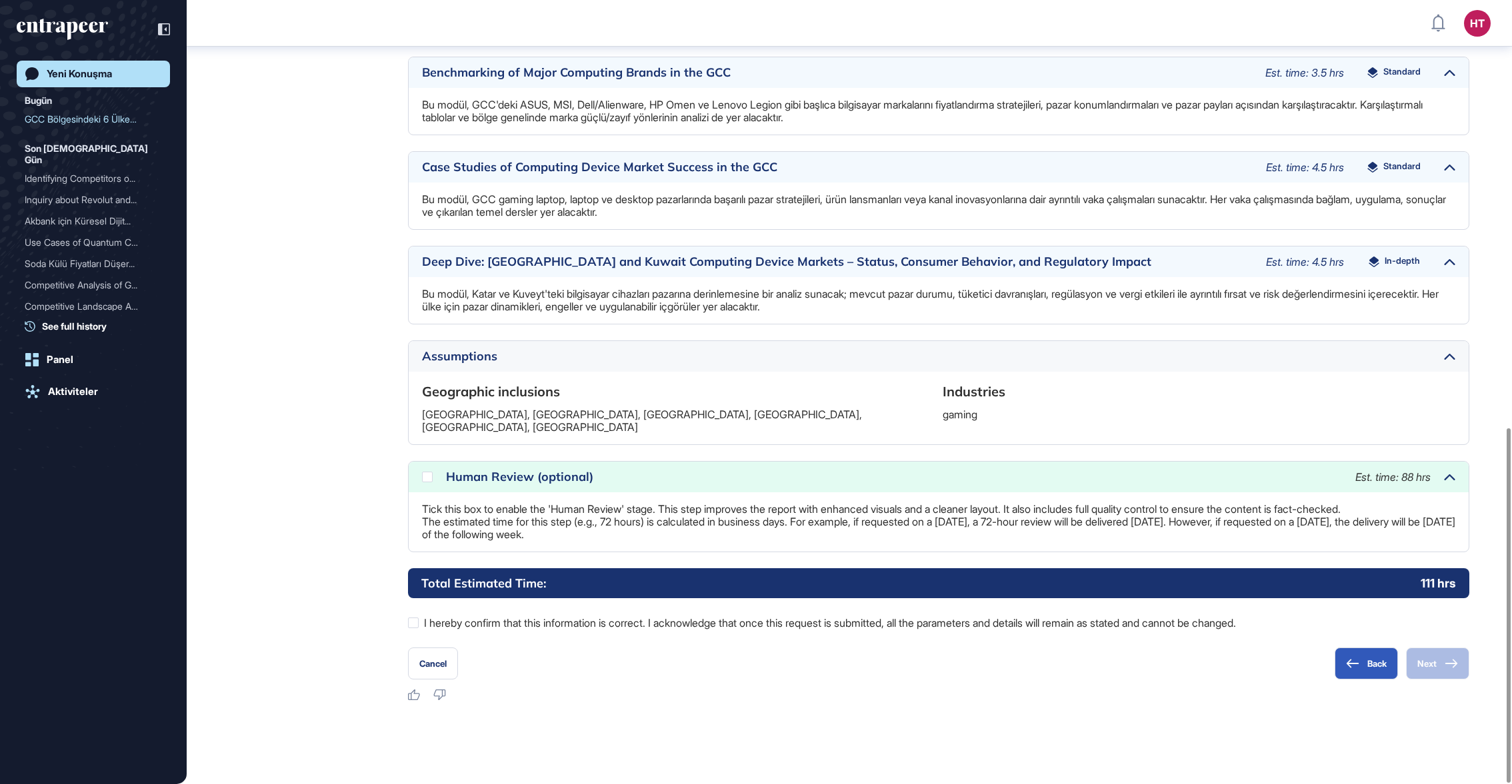
scroll to position [945, 0]
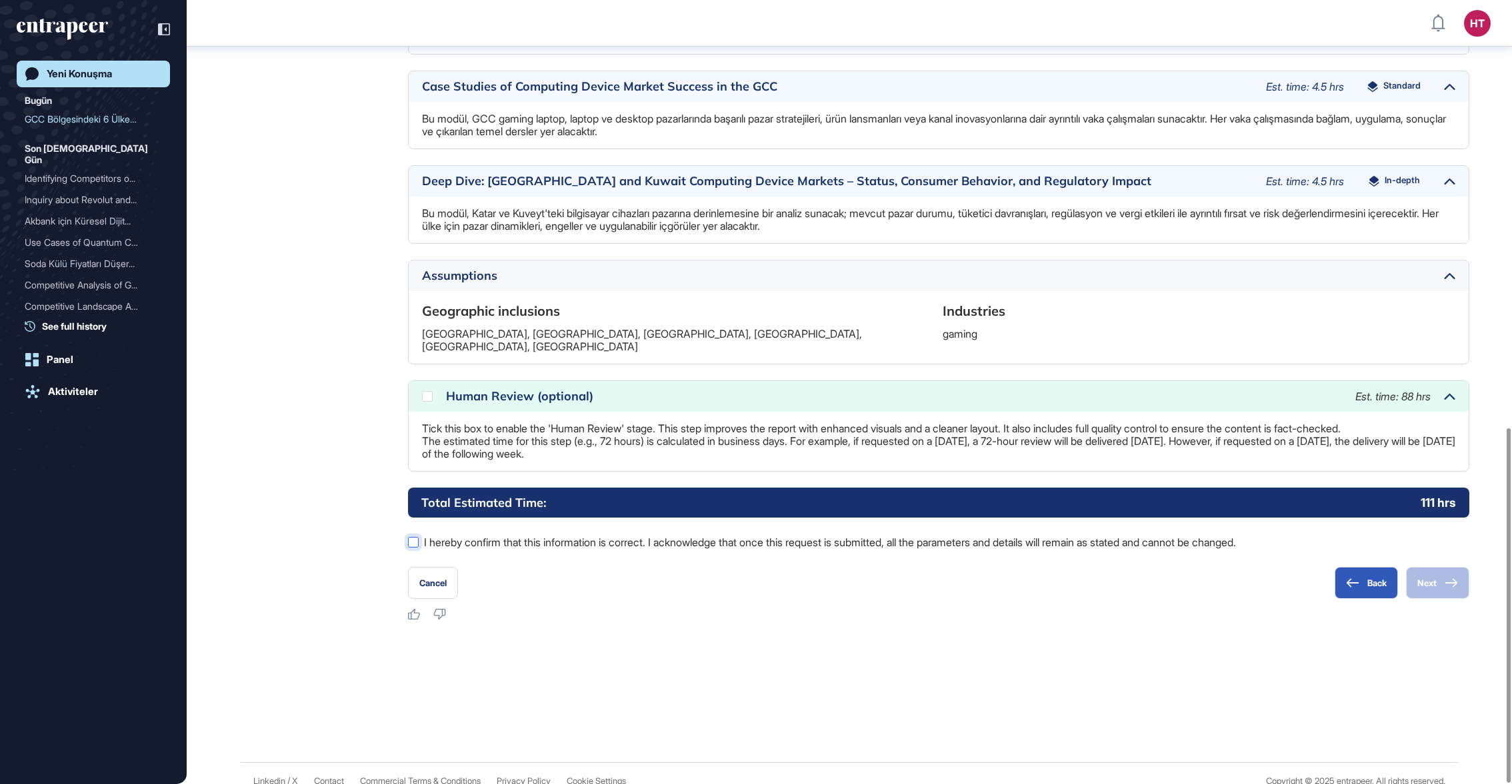
click at [502, 534] on label "I hereby confirm that this information is correct. I acknowledge that once this…" at bounding box center [938, 542] width 1061 height 17
click at [485, 390] on div "Human Review (optional)" at bounding box center [893, 396] width 895 height 12
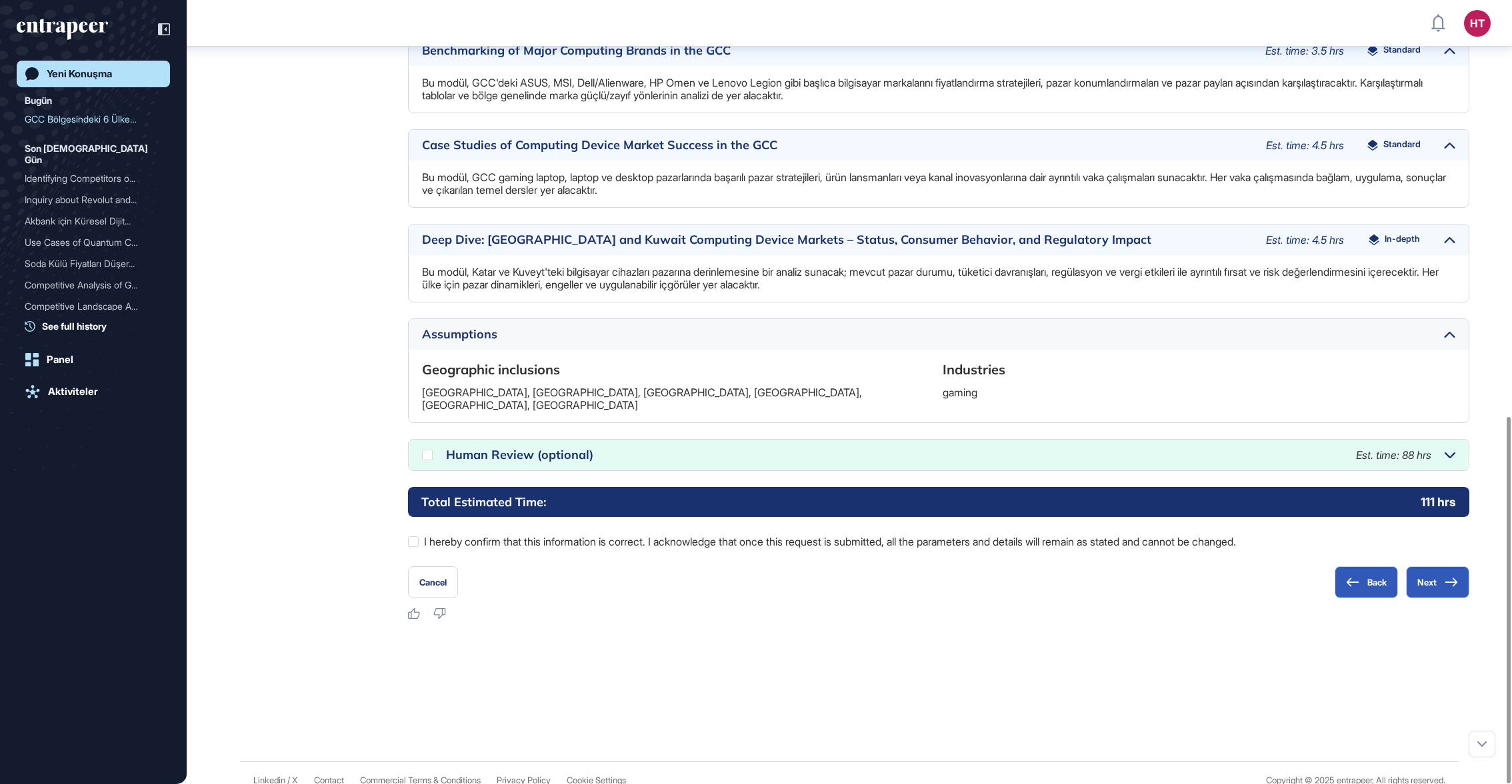
scroll to position [885, 0]
click at [0, 0] on icon at bounding box center [0, 0] width 0 height 0
click at [1259, 575] on button "Next" at bounding box center [1438, 583] width 64 height 32
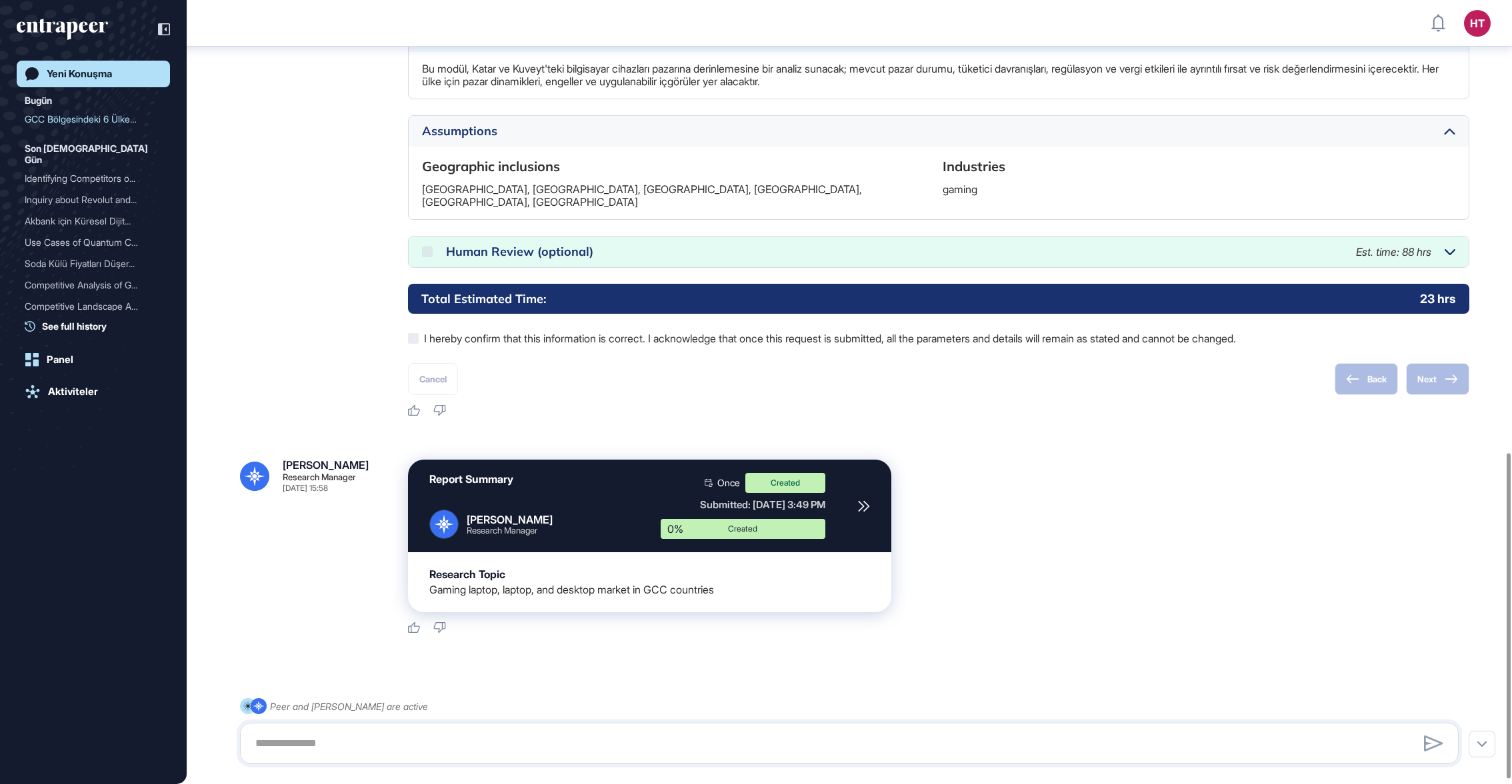
scroll to position [1102, 0]
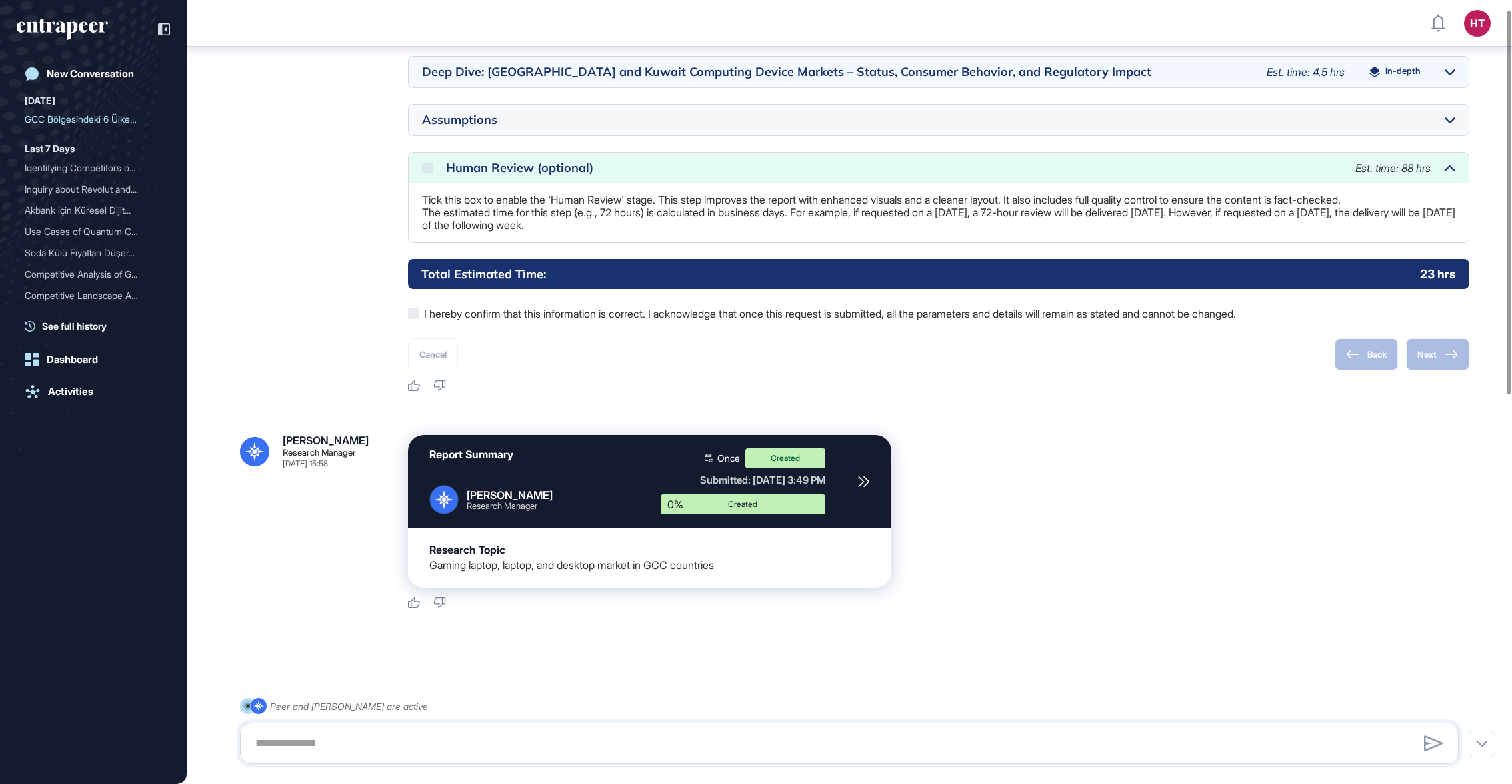
scroll to position [822, 0]
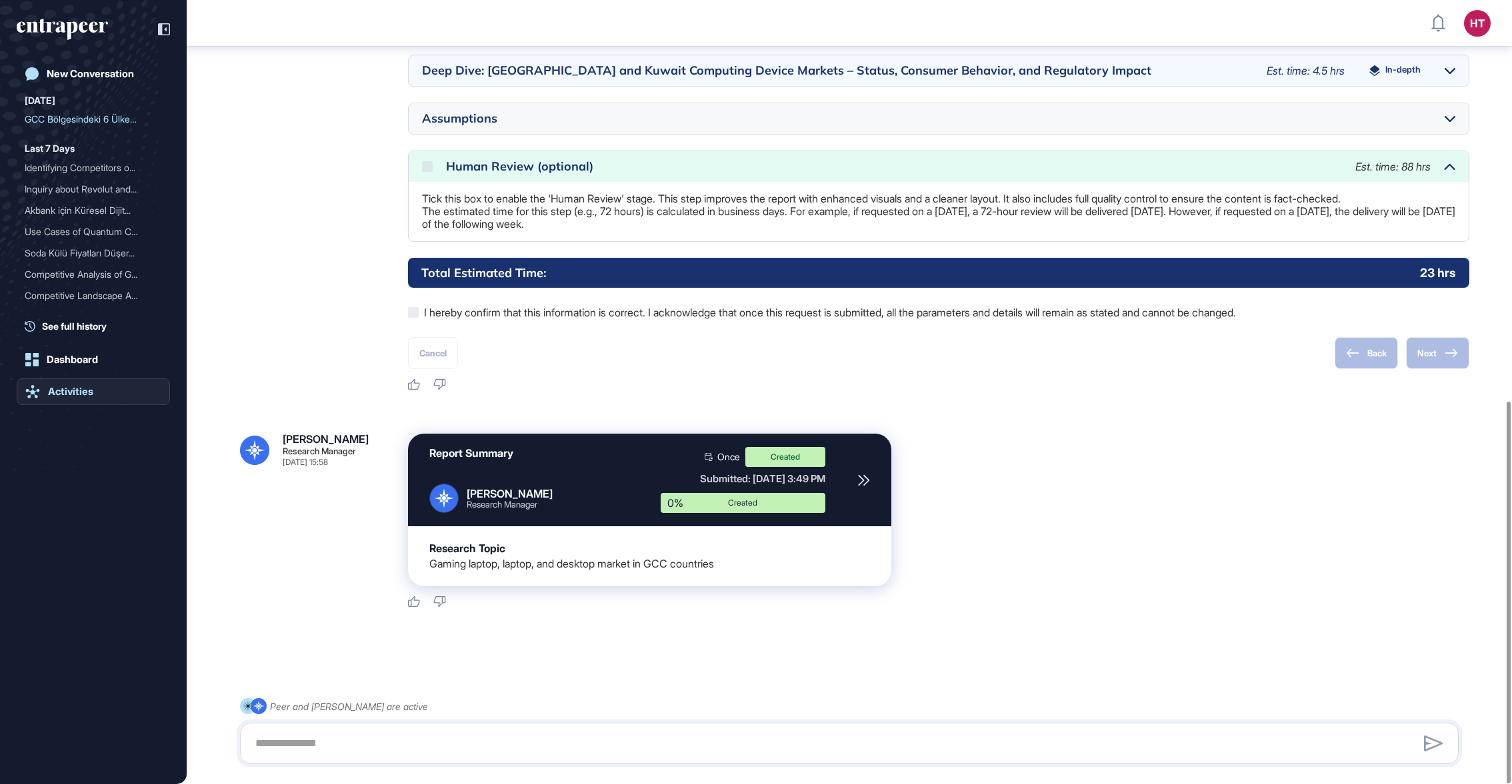
click at [65, 379] on link "Activities" at bounding box center [93, 391] width 153 height 27
